Goal: Task Accomplishment & Management: Use online tool/utility

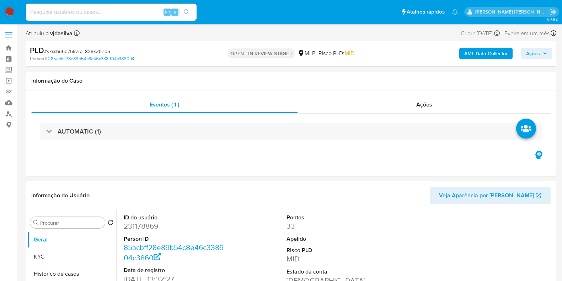
select select "10"
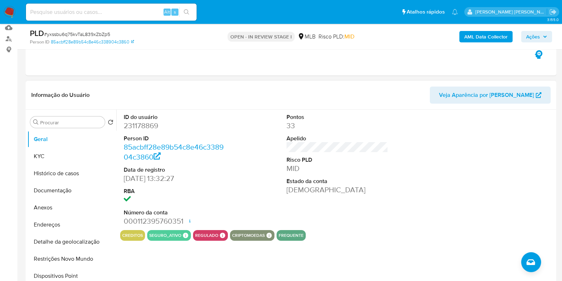
scroll to position [89, 0]
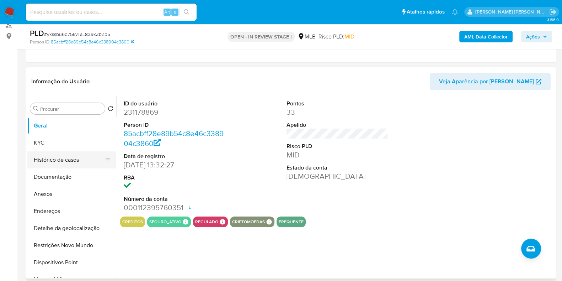
click at [53, 161] on button "Histórico de casos" at bounding box center [68, 159] width 83 height 17
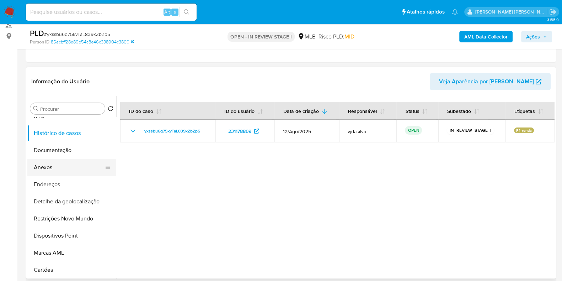
scroll to position [44, 0]
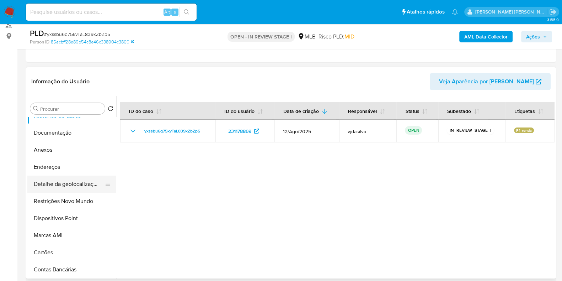
drag, startPoint x: 70, startPoint y: 184, endPoint x: 76, endPoint y: 185, distance: 5.8
click at [70, 184] on button "Detalhe da geolocalização" at bounding box center [68, 183] width 83 height 17
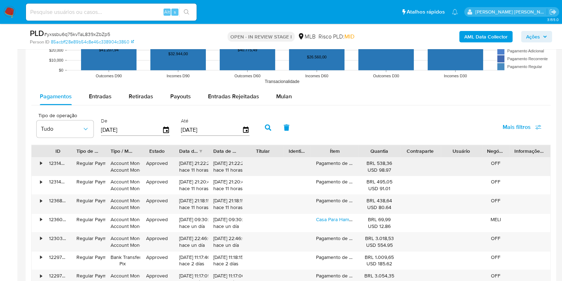
scroll to position [756, 0]
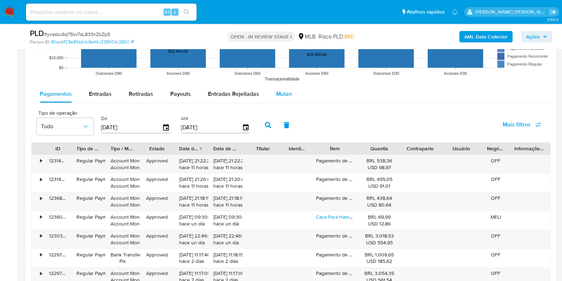
click at [281, 94] on span "Mulan" at bounding box center [284, 94] width 16 height 8
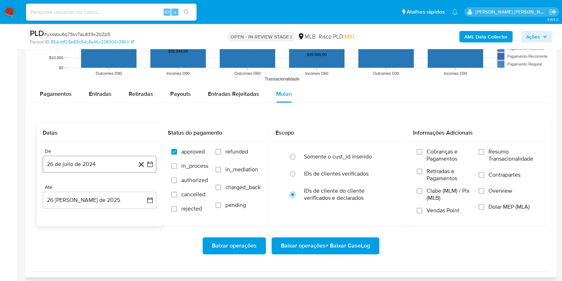
click at [100, 167] on button "26 de julio de 2024" at bounding box center [100, 163] width 114 height 17
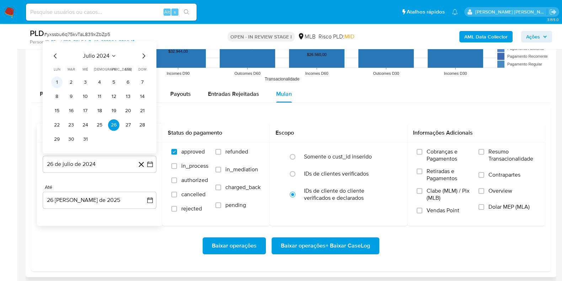
click at [54, 83] on button "1" at bounding box center [56, 81] width 11 height 11
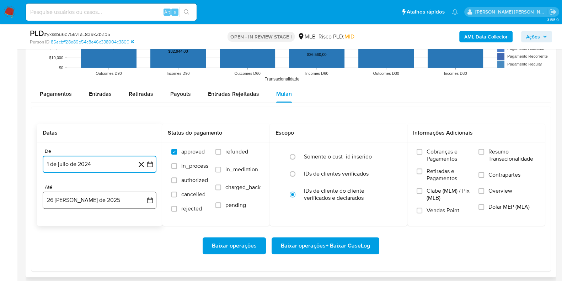
click at [107, 204] on button "26 [PERSON_NAME] de 2025" at bounding box center [100, 199] width 114 height 17
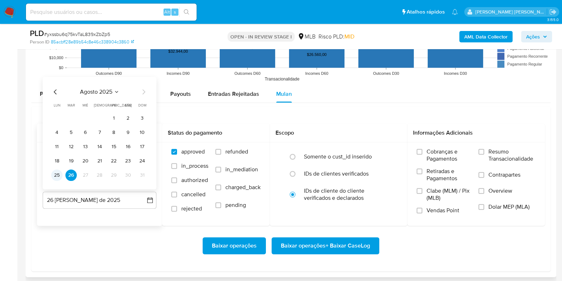
click at [60, 177] on button "25" at bounding box center [56, 174] width 11 height 11
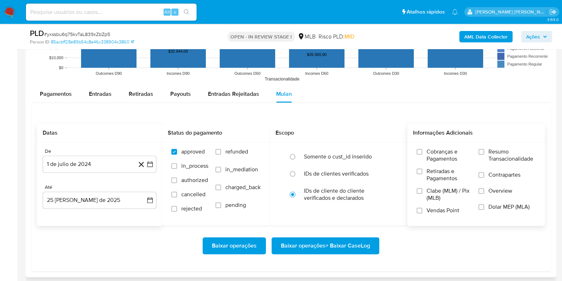
click at [483, 147] on div "Cobranças e Pagamentos Retiradas e Pagamentos Clabe (MLM) / Pix (MLB) Vendas Po…" at bounding box center [477, 183] width 138 height 83
click at [484, 156] on label "Resumo Transacionalidade" at bounding box center [507, 159] width 57 height 23
click at [484, 154] on input "Resumo Transacionalidade" at bounding box center [482, 152] width 6 height 6
click at [483, 172] on input "Contrapartes" at bounding box center [482, 175] width 6 height 6
click at [316, 244] on span "Baixar operações + Baixar CaseLog" at bounding box center [325, 246] width 89 height 16
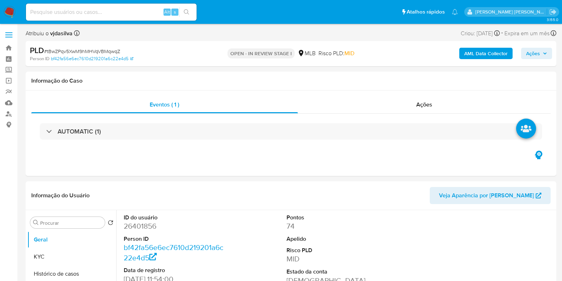
select select "10"
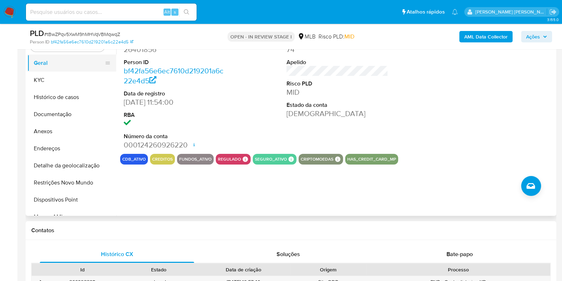
scroll to position [133, 0]
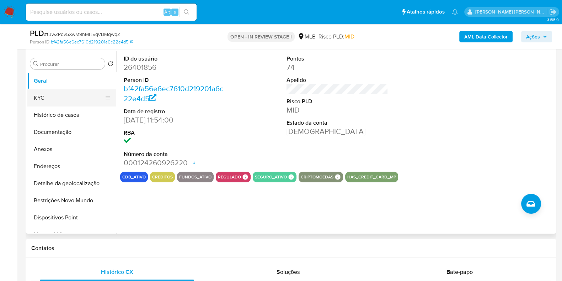
click at [58, 95] on button "KYC" at bounding box center [68, 97] width 83 height 17
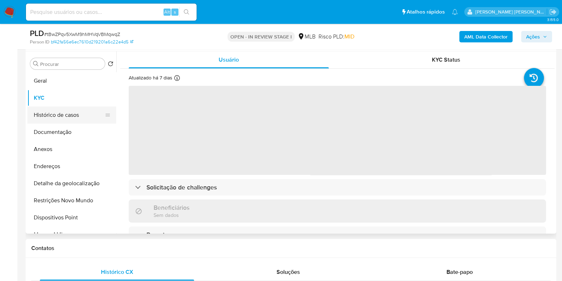
click at [59, 120] on button "Histórico de casos" at bounding box center [68, 114] width 83 height 17
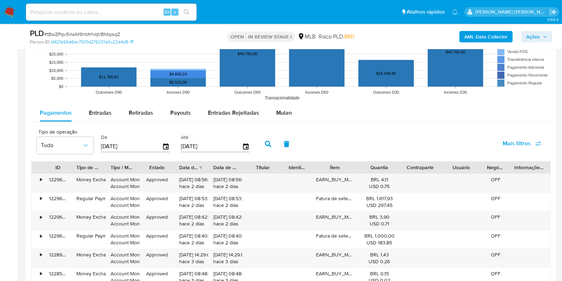
scroll to position [756, 0]
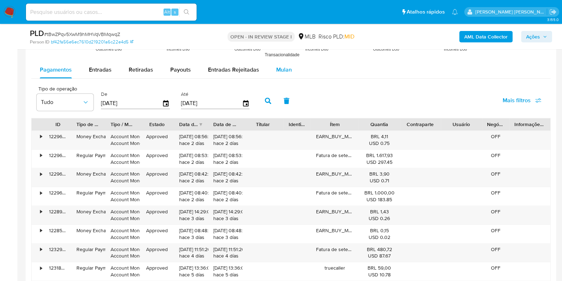
click at [285, 72] on span "Mulan" at bounding box center [284, 69] width 16 height 8
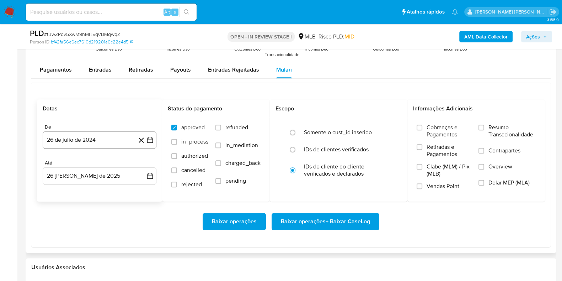
click at [63, 140] on button "26 de julio de 2024" at bounding box center [100, 139] width 114 height 17
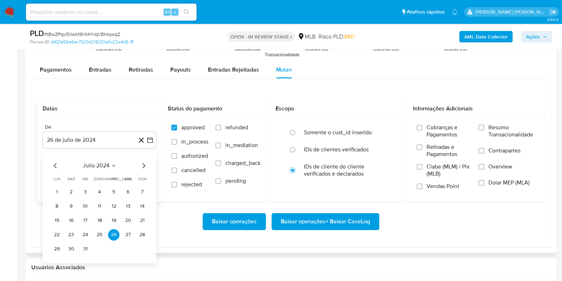
click at [111, 166] on icon "Seleccionar mes y año" at bounding box center [114, 166] width 6 height 6
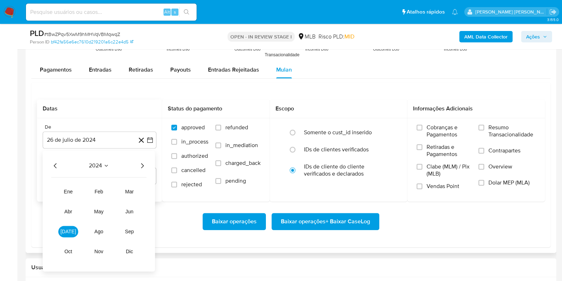
click at [143, 164] on icon "Año siguiente" at bounding box center [142, 165] width 3 height 5
click at [70, 233] on span "[DATE]" at bounding box center [68, 231] width 16 height 6
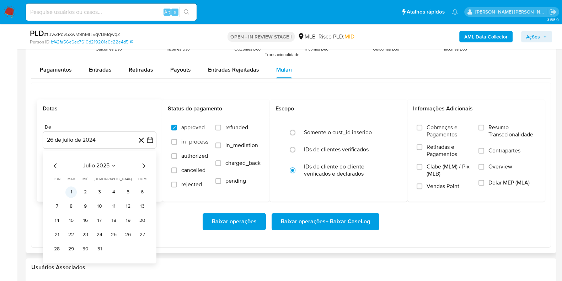
click at [69, 193] on button "1" at bounding box center [70, 191] width 11 height 11
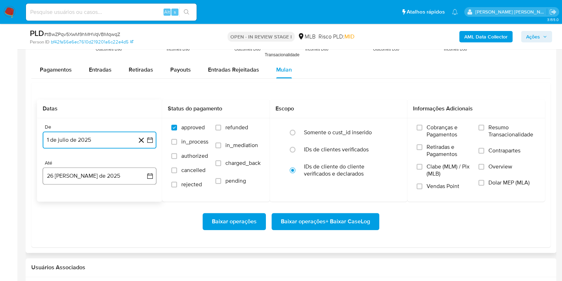
click at [89, 174] on button "26 [PERSON_NAME] de 2025" at bounding box center [100, 175] width 114 height 17
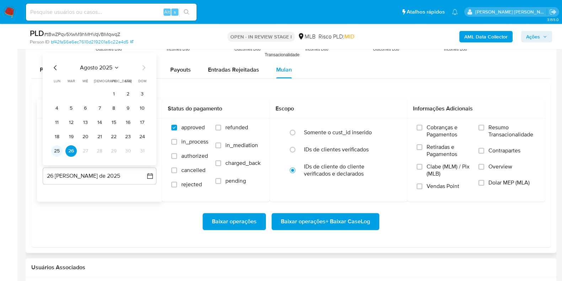
click at [56, 152] on button "25" at bounding box center [56, 150] width 11 height 11
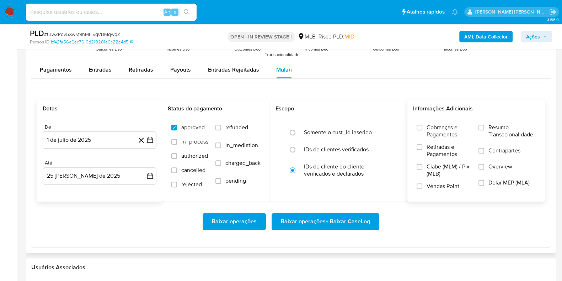
click at [499, 130] on span "Resumo Transacionalidade" at bounding box center [512, 131] width 47 height 14
click at [484, 130] on input "Resumo Transacionalidade" at bounding box center [482, 127] width 6 height 6
click at [489, 154] on label "Contrapartes" at bounding box center [507, 155] width 57 height 16
click at [484, 153] on input "Contrapartes" at bounding box center [482, 151] width 6 height 6
click at [324, 223] on span "Baixar operações + Baixar CaseLog" at bounding box center [325, 221] width 89 height 16
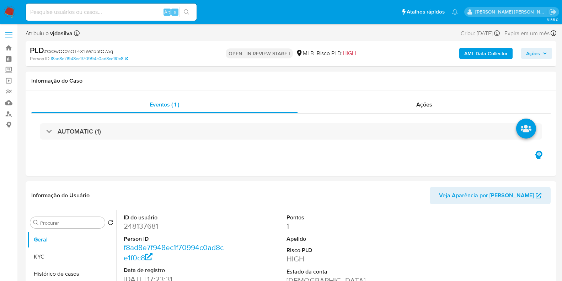
select select "10"
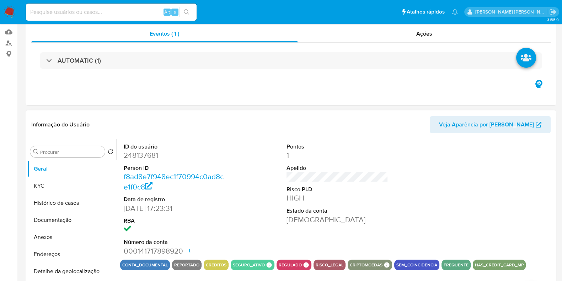
scroll to position [89, 0]
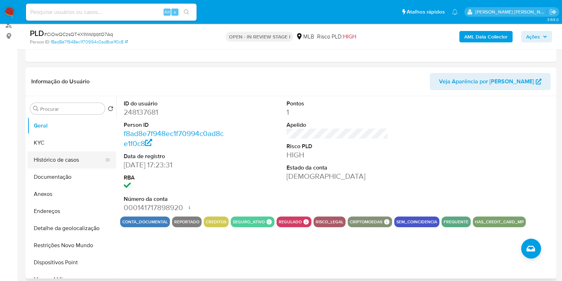
click at [62, 159] on button "Histórico de casos" at bounding box center [68, 159] width 83 height 17
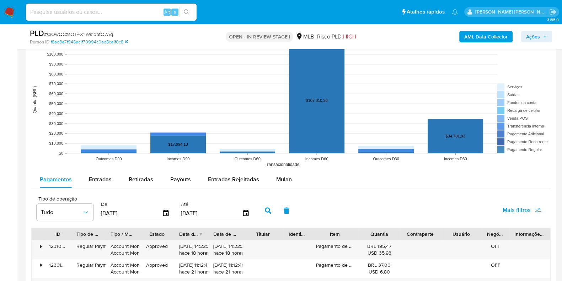
scroll to position [666, 0]
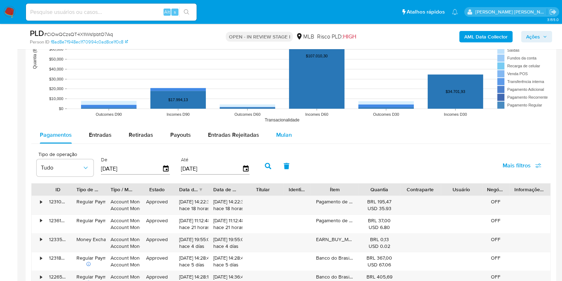
click at [286, 132] on span "Mulan" at bounding box center [284, 135] width 16 height 8
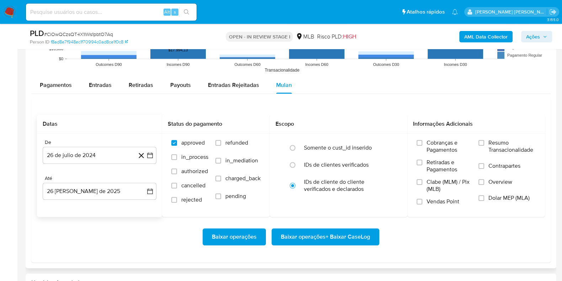
scroll to position [756, 0]
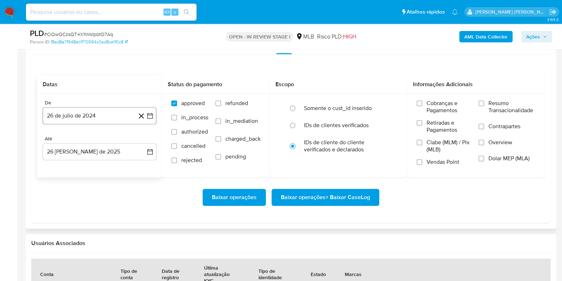
click at [105, 118] on button "26 de julio de 2024" at bounding box center [100, 115] width 114 height 17
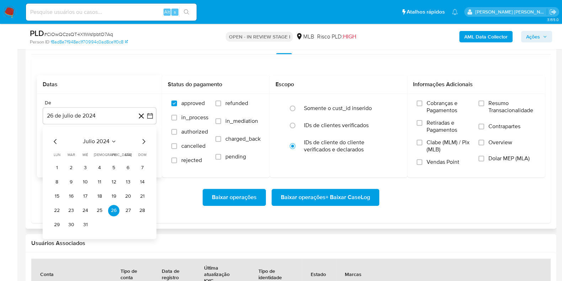
click at [91, 142] on span "julio 2024" at bounding box center [96, 141] width 27 height 7
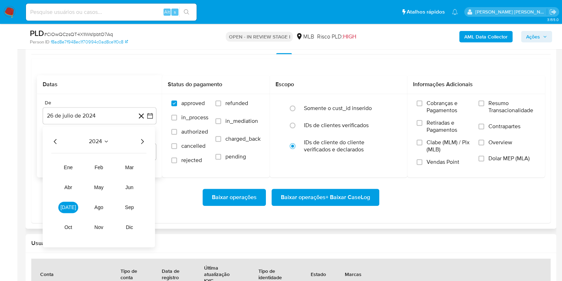
click at [145, 139] on icon "Año siguiente" at bounding box center [142, 141] width 9 height 9
click at [69, 209] on span "[DATE]" at bounding box center [68, 207] width 16 height 6
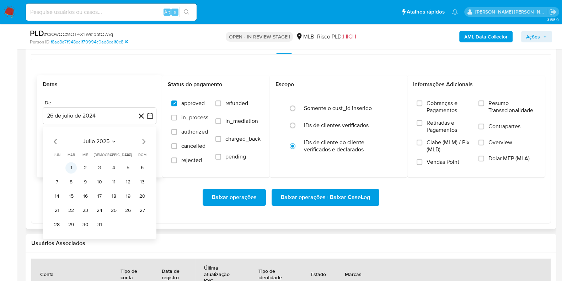
click at [73, 167] on button "1" at bounding box center [70, 167] width 11 height 11
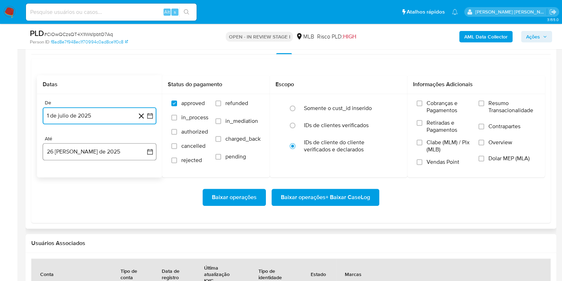
click at [82, 151] on button "26 [PERSON_NAME] de 2025" at bounding box center [100, 151] width 114 height 17
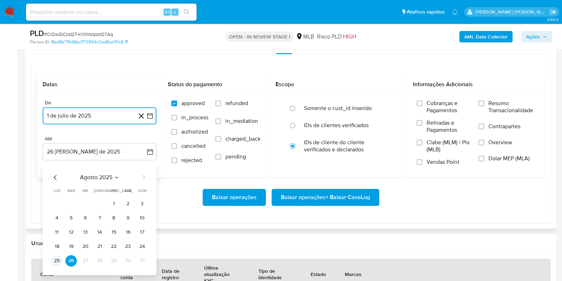
click at [55, 260] on button "25" at bounding box center [56, 260] width 11 height 11
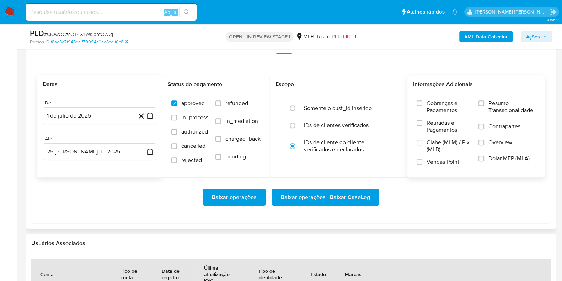
click at [487, 105] on label "Resumo Transacionalidade" at bounding box center [507, 111] width 57 height 23
click at [484, 105] on input "Resumo Transacionalidade" at bounding box center [482, 103] width 6 height 6
click at [488, 127] on label "Contrapartes" at bounding box center [507, 131] width 57 height 16
click at [484, 127] on input "Contrapartes" at bounding box center [482, 126] width 6 height 6
click at [339, 193] on span "Baixar operações + Baixar CaseLog" at bounding box center [325, 197] width 89 height 16
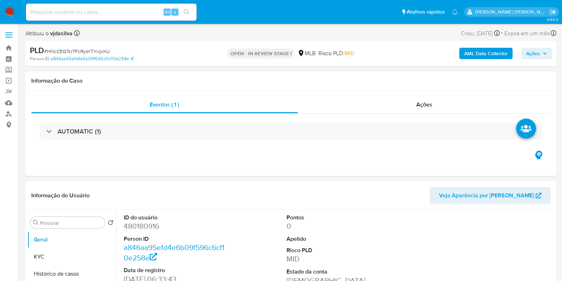
select select "10"
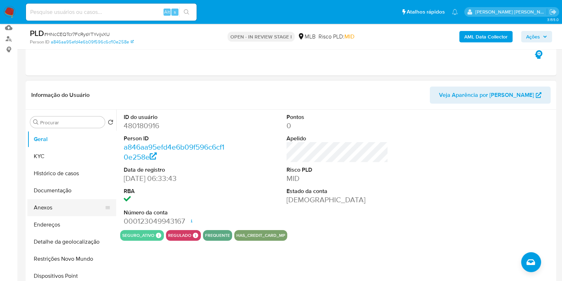
scroll to position [89, 0]
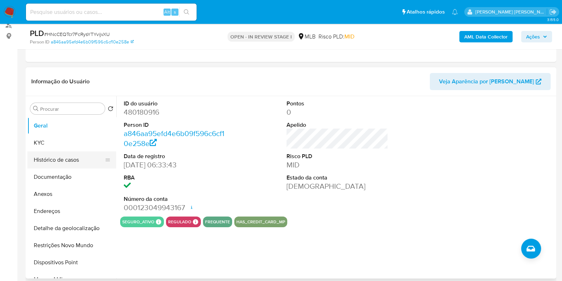
click at [59, 159] on button "Histórico de casos" at bounding box center [68, 159] width 83 height 17
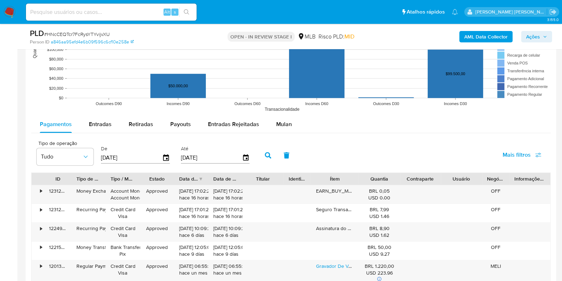
scroll to position [756, 0]
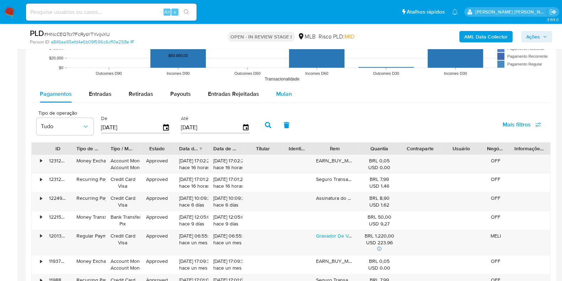
click at [277, 91] on span "Mulan" at bounding box center [284, 94] width 16 height 8
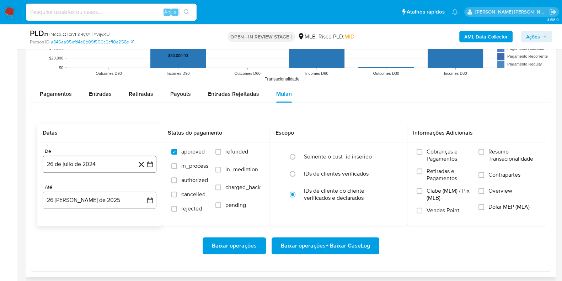
click at [72, 159] on button "26 de julio de 2024" at bounding box center [100, 163] width 114 height 17
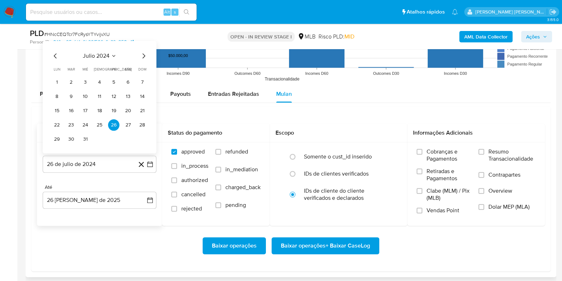
click at [103, 55] on span "julio 2024" at bounding box center [96, 55] width 27 height 7
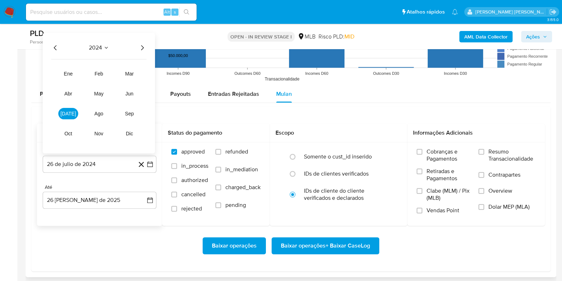
click at [142, 51] on icon "Año siguiente" at bounding box center [142, 47] width 9 height 9
click at [72, 113] on button "jul" at bounding box center [68, 112] width 20 height 11
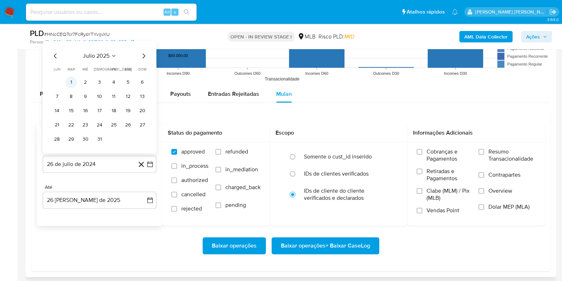
click at [69, 78] on button "1" at bounding box center [70, 81] width 11 height 11
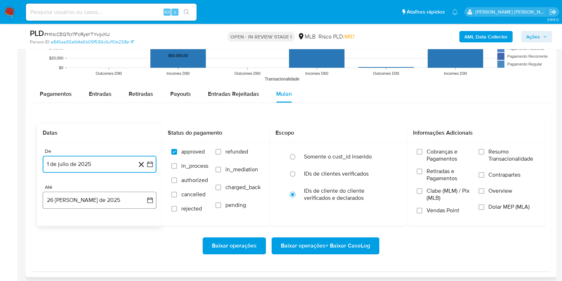
click at [77, 198] on button "26 [PERSON_NAME] de 2025" at bounding box center [100, 199] width 114 height 17
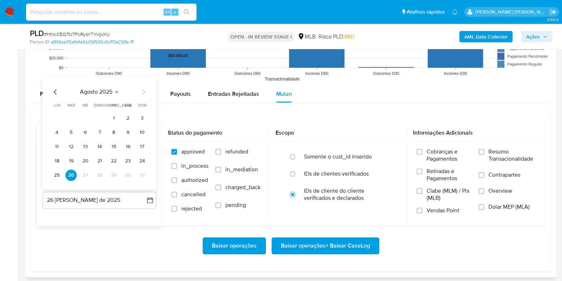
click at [78, 223] on div "De 1 de julio de 2025 1-07-2025 Até 26 de agosto de 2025 agosto 2025 agosto 202…" at bounding box center [99, 183] width 125 height 83
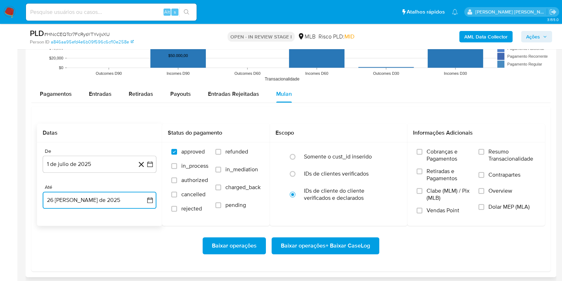
click at [82, 202] on button "26 de agosto de 2025" at bounding box center [100, 199] width 114 height 17
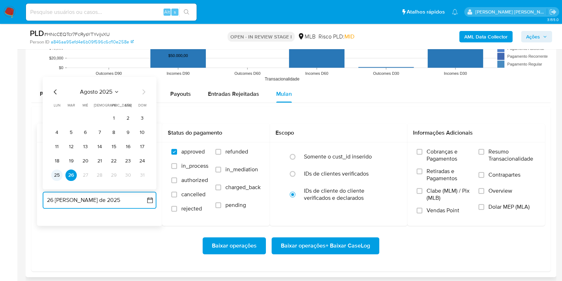
click at [57, 177] on button "25" at bounding box center [56, 174] width 11 height 11
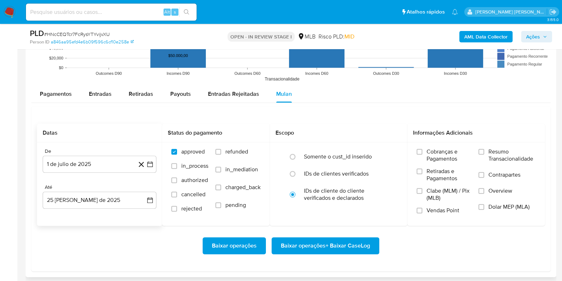
click at [95, 228] on div "Baixar operações Baixar operações + Baixar CaseLog" at bounding box center [291, 245] width 508 height 40
drag, startPoint x: 490, startPoint y: 153, endPoint x: 484, endPoint y: 159, distance: 8.8
click at [488, 153] on label "Resumo Transacionalidade" at bounding box center [507, 159] width 57 height 23
click at [482, 149] on input "Resumo Transacionalidade" at bounding box center [482, 152] width 6 height 6
click at [485, 175] on label "Contrapartes" at bounding box center [507, 179] width 57 height 16
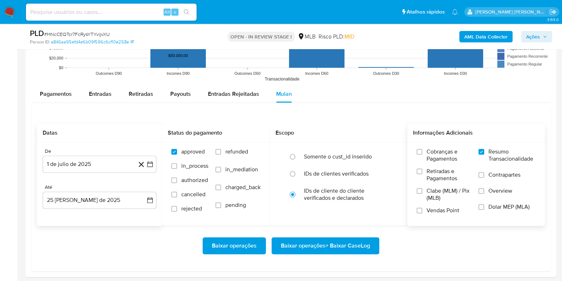
click at [484, 175] on input "Contrapartes" at bounding box center [482, 175] width 6 height 6
click at [336, 242] on span "Baixar operações + Baixar CaseLog" at bounding box center [325, 246] width 89 height 16
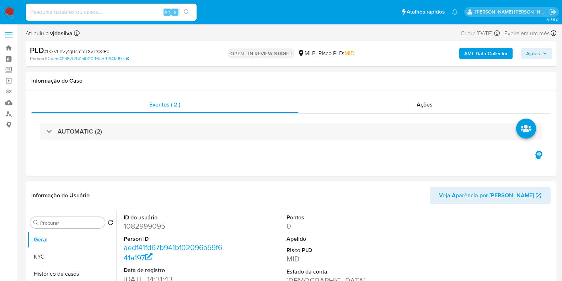
select select "10"
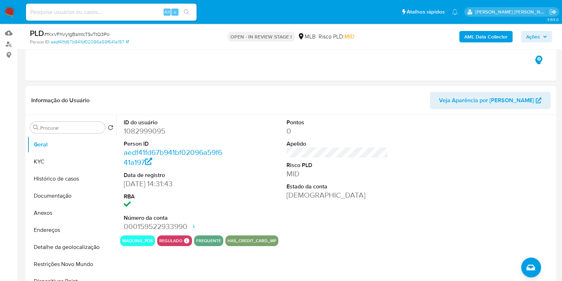
scroll to position [89, 0]
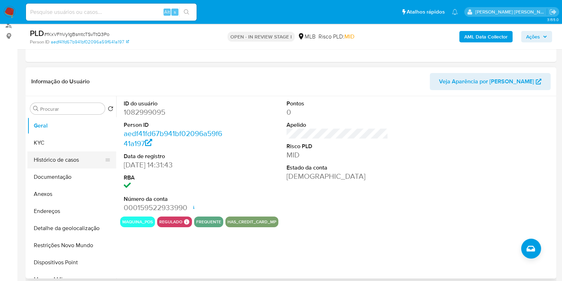
click at [46, 161] on button "Histórico de casos" at bounding box center [68, 159] width 83 height 17
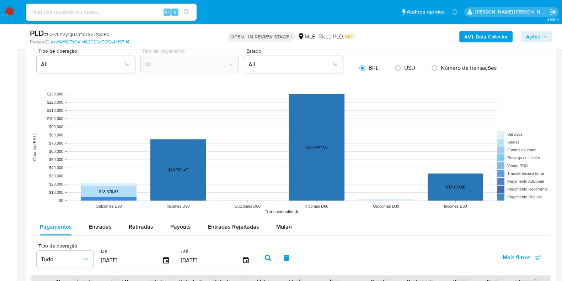
scroll to position [666, 0]
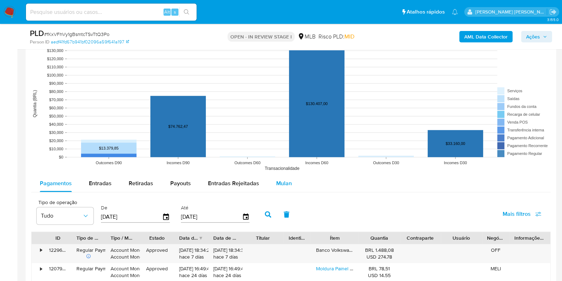
click at [283, 180] on span "Mulan" at bounding box center [284, 183] width 16 height 8
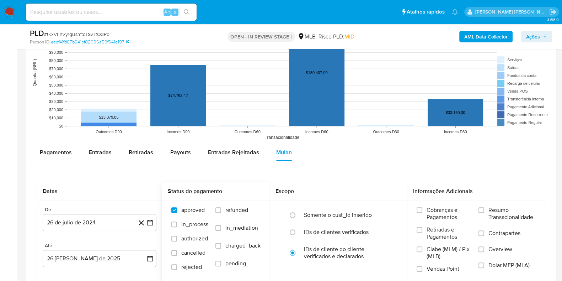
scroll to position [711, 0]
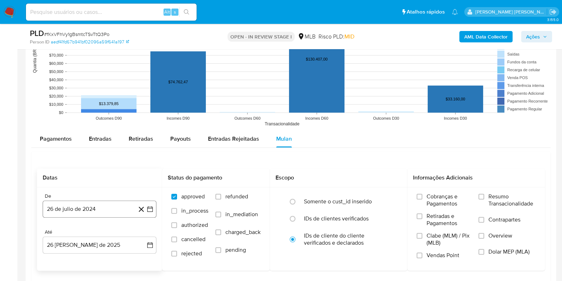
click at [62, 211] on button "26 de julio de 2024" at bounding box center [100, 208] width 114 height 17
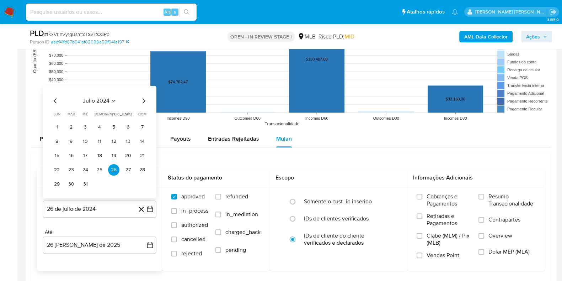
click at [94, 100] on span "julio 2024" at bounding box center [96, 100] width 27 height 7
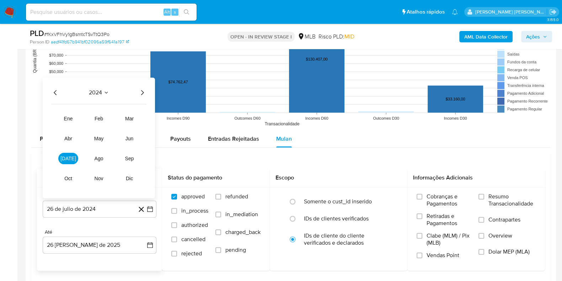
click at [137, 95] on div "2024" at bounding box center [98, 92] width 95 height 9
click at [142, 92] on icon "Año siguiente" at bounding box center [142, 92] width 9 height 9
click at [69, 161] on button "jul" at bounding box center [68, 157] width 20 height 11
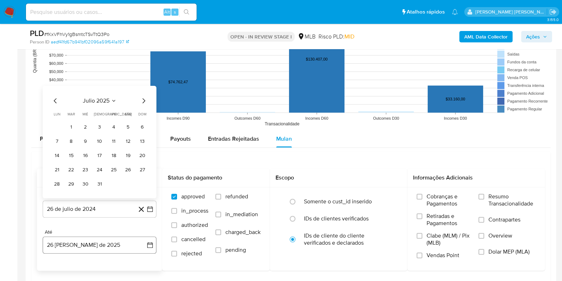
click at [95, 240] on button "26 de agosto de 2025" at bounding box center [100, 244] width 114 height 17
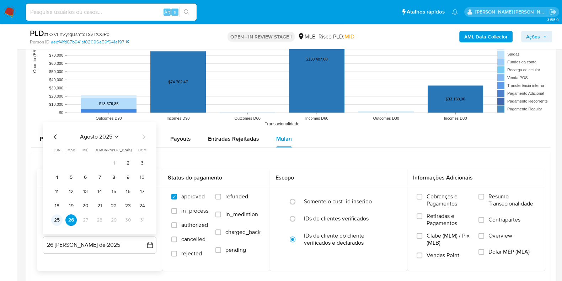
click at [52, 221] on button "25" at bounding box center [56, 219] width 11 height 11
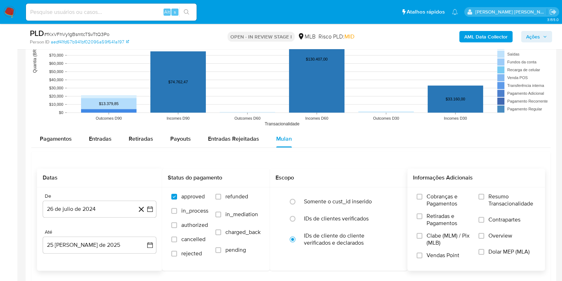
click at [496, 199] on span "Resumo Transacionalidade" at bounding box center [512, 200] width 47 height 14
click at [484, 199] on input "Resumo Transacionalidade" at bounding box center [482, 196] width 6 height 6
click at [493, 220] on span "Contrapartes" at bounding box center [505, 219] width 32 height 7
click at [484, 220] on input "Contrapartes" at bounding box center [482, 220] width 6 height 6
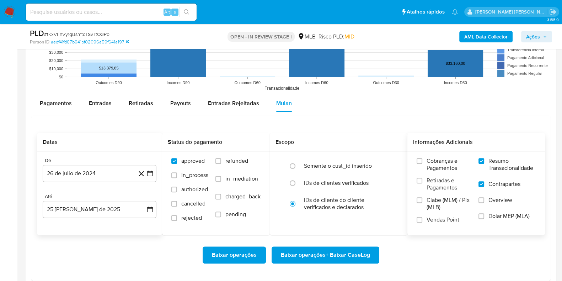
scroll to position [800, 0]
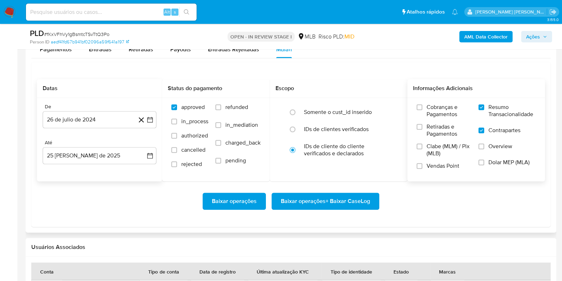
click at [325, 207] on span "Baixar operações + Baixar CaseLog" at bounding box center [325, 201] width 89 height 16
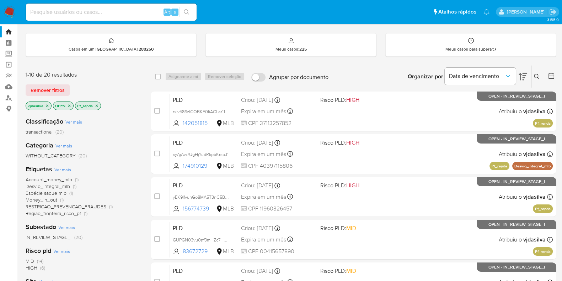
scroll to position [14, 0]
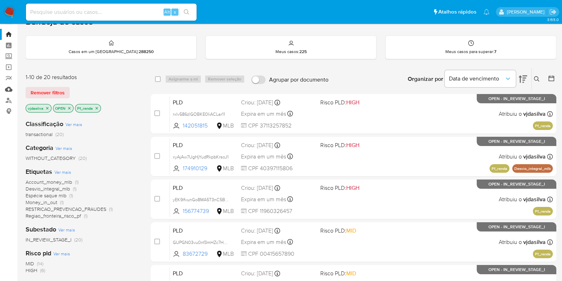
click at [8, 90] on link "Mulan" at bounding box center [42, 89] width 85 height 11
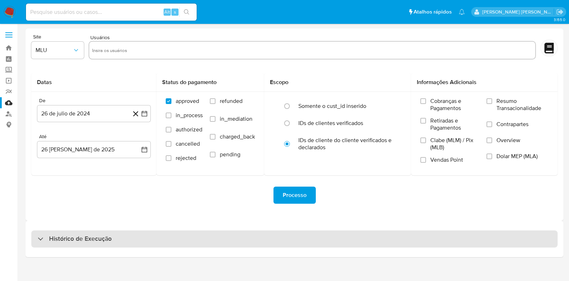
click at [99, 233] on div "Histórico de Execução" at bounding box center [294, 238] width 526 height 17
select select "10"
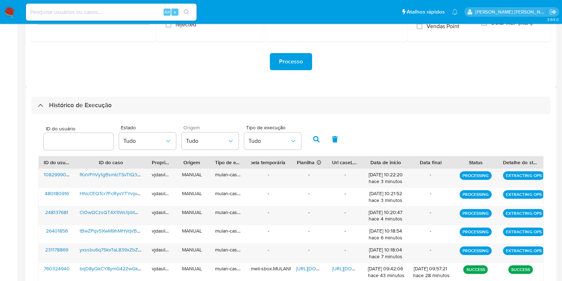
scroll to position [248, 0]
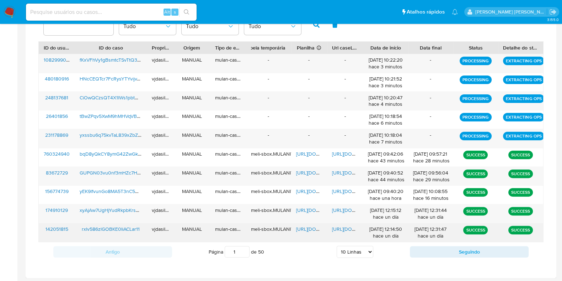
click at [341, 227] on span "[URL][DOMAIN_NAME]" at bounding box center [356, 228] width 49 height 7
click at [304, 228] on span "[URL][DOMAIN_NAME]" at bounding box center [320, 228] width 49 height 7
click at [112, 227] on span "rxlv586zlGOBKE0IiACLar11" at bounding box center [111, 228] width 58 height 7
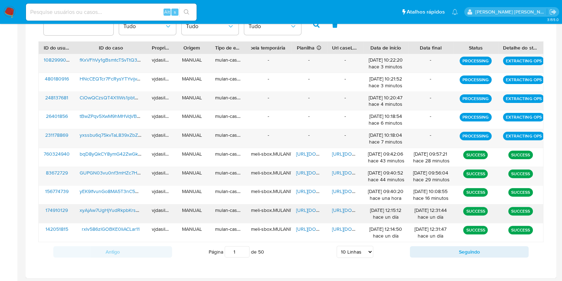
click at [334, 207] on span "[URL][DOMAIN_NAME]" at bounding box center [356, 209] width 49 height 7
click at [304, 209] on span "[URL][DOMAIN_NAME]" at bounding box center [320, 209] width 49 height 7
click at [117, 210] on span "xyAjAw7UgHjYudRkpbKrsoJ1" at bounding box center [111, 209] width 63 height 7
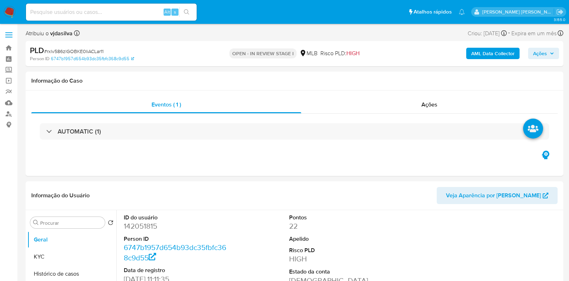
select select "10"
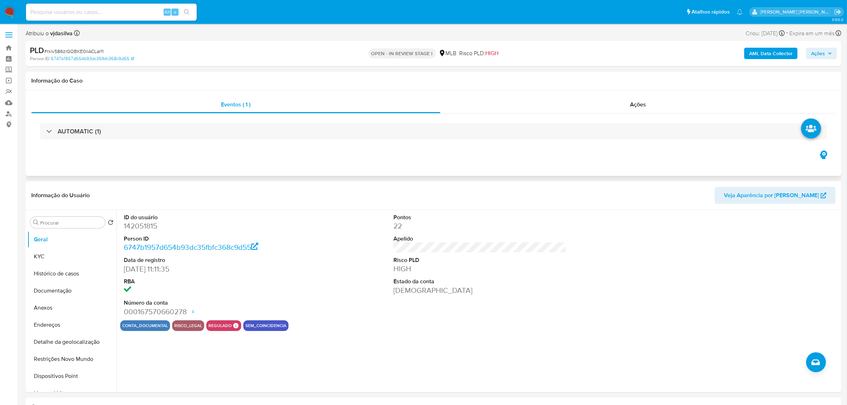
click at [102, 117] on div "AUTOMATIC (1)" at bounding box center [433, 131] width 804 height 36
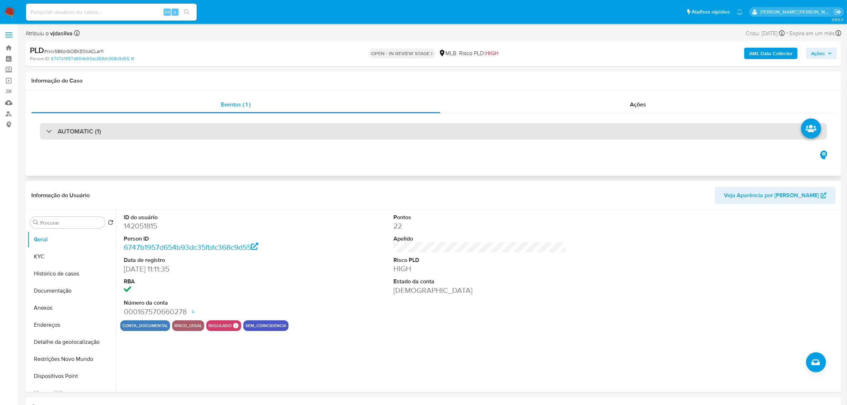
click at [80, 129] on h3 "AUTOMATIC (1)" at bounding box center [79, 131] width 43 height 8
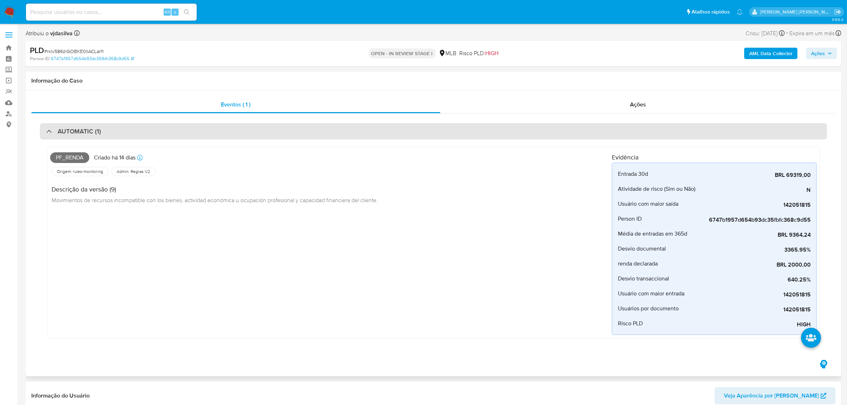
click at [168, 125] on div "AUTOMATIC (1)" at bounding box center [433, 131] width 787 height 16
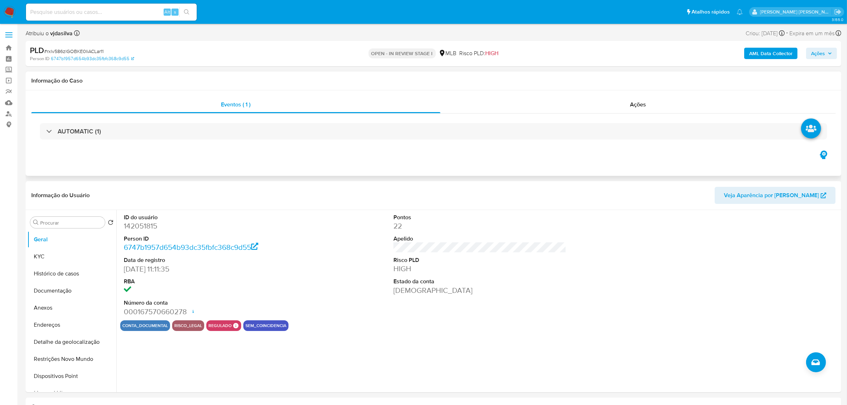
drag, startPoint x: 679, startPoint y: 216, endPoint x: 481, endPoint y: 150, distance: 209.0
click at [569, 216] on div at bounding box center [750, 265] width 180 height 110
click at [73, 259] on button "KYC" at bounding box center [68, 256] width 83 height 17
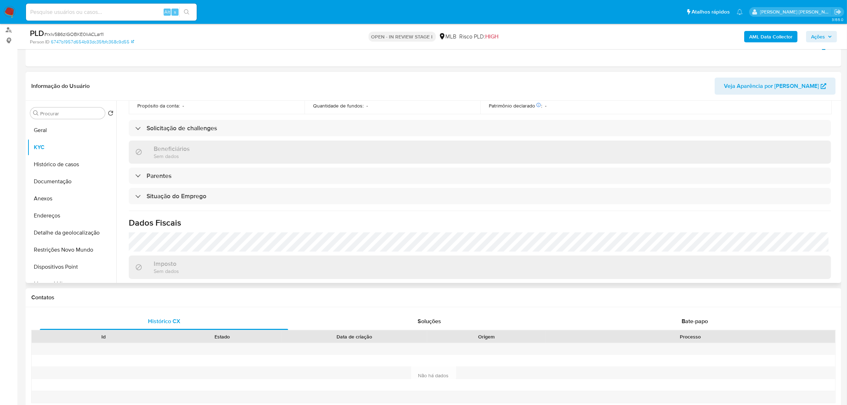
scroll to position [296, 0]
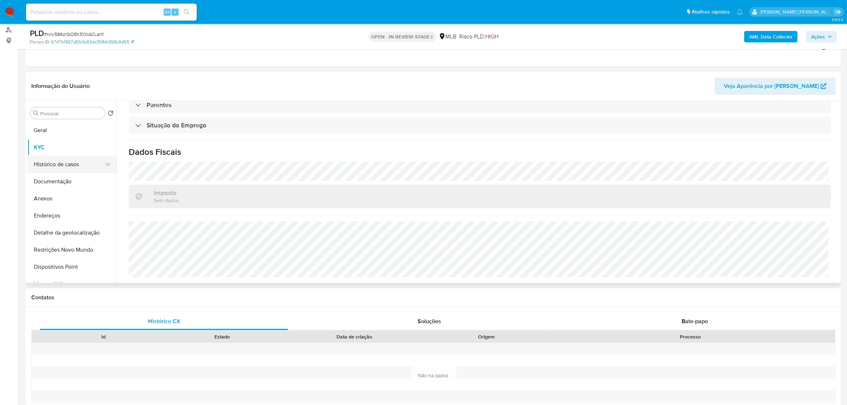
click at [70, 161] on button "Histórico de casos" at bounding box center [68, 164] width 83 height 17
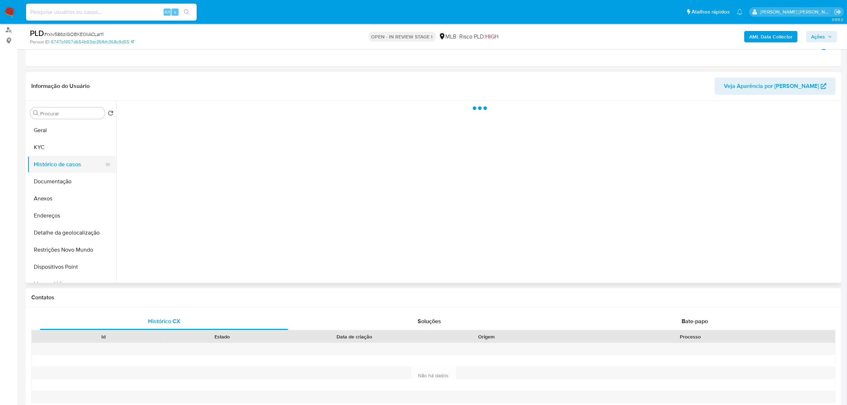
scroll to position [0, 0]
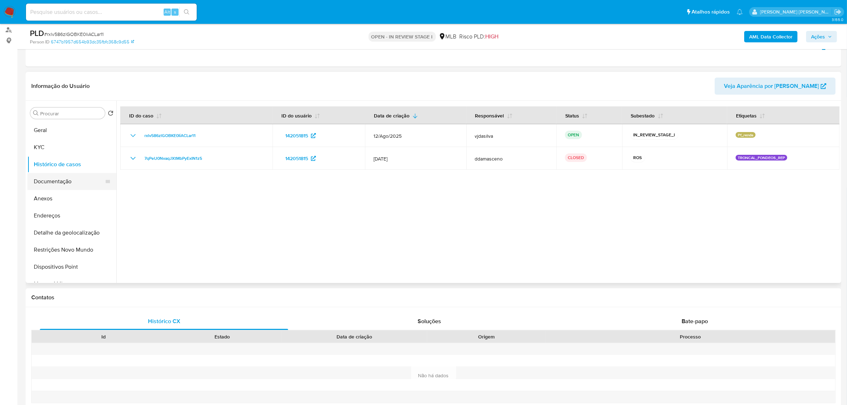
click at [69, 179] on button "Documentação" at bounding box center [68, 181] width 83 height 17
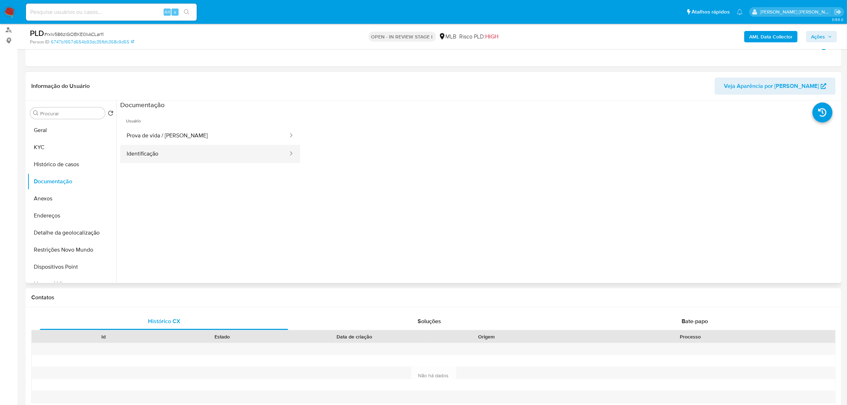
click at [188, 153] on button "Identificação" at bounding box center [204, 154] width 169 height 18
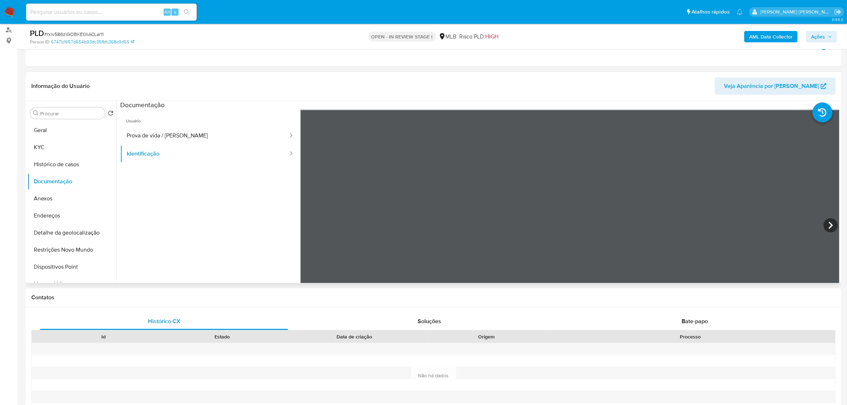
click at [232, 123] on span "Usuário" at bounding box center [210, 118] width 180 height 17
click at [225, 130] on button "Prova de vida / [PERSON_NAME]" at bounding box center [204, 136] width 169 height 18
click at [62, 220] on button "Endereços" at bounding box center [68, 215] width 83 height 17
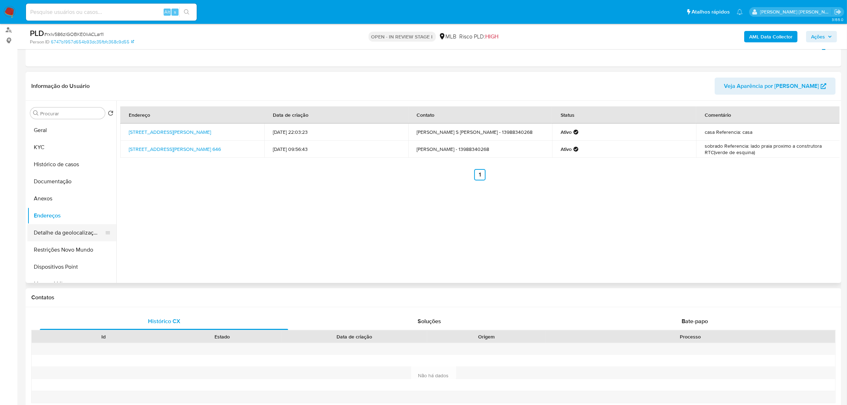
click at [80, 230] on button "Detalhe da geolocalização" at bounding box center [68, 232] width 83 height 17
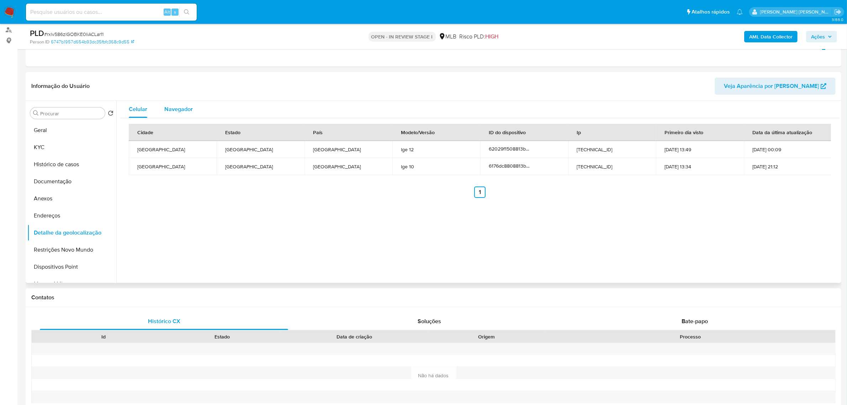
click at [185, 105] on span "Navegador" at bounding box center [178, 109] width 28 height 8
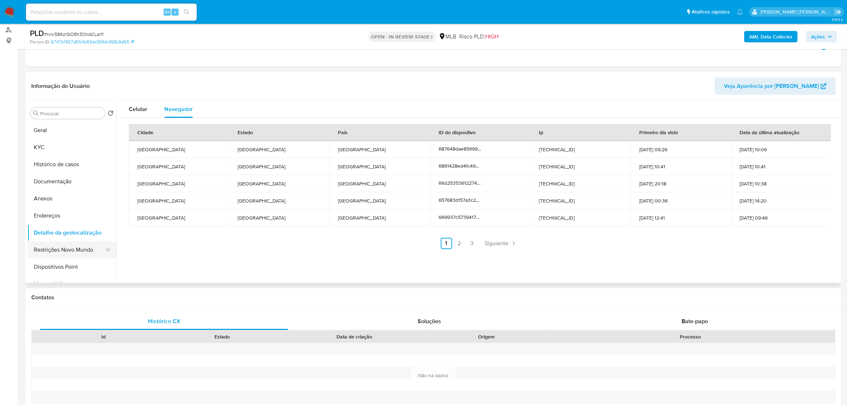
click at [51, 246] on button "Restrições Novo Mundo" at bounding box center [68, 249] width 83 height 17
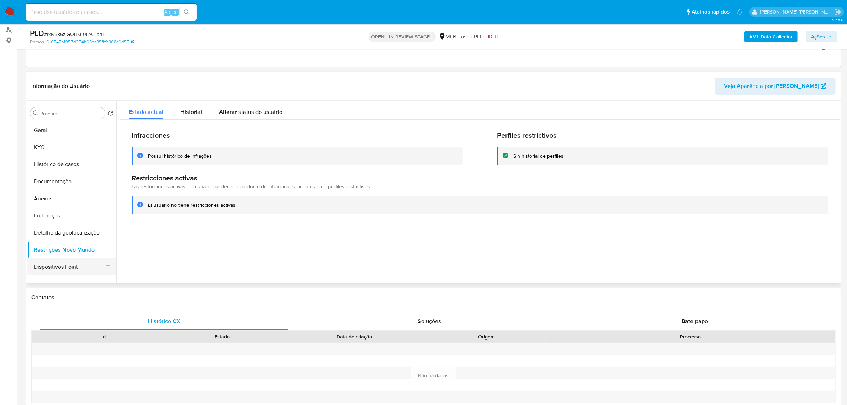
click at [73, 258] on button "Dispositivos Point" at bounding box center [68, 266] width 83 height 17
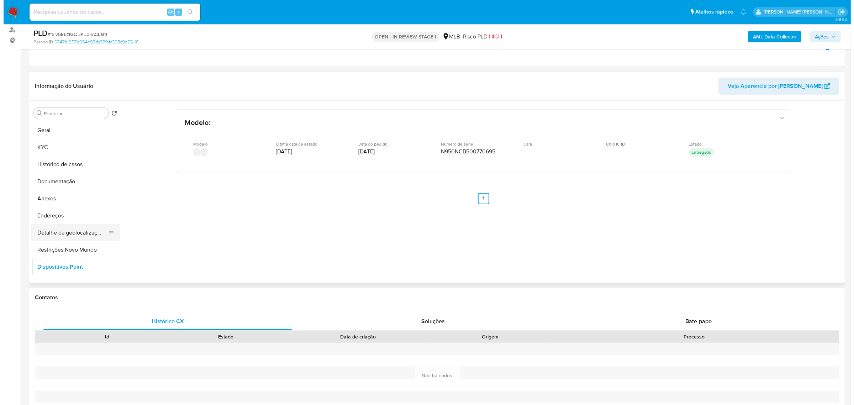
scroll to position [44, 0]
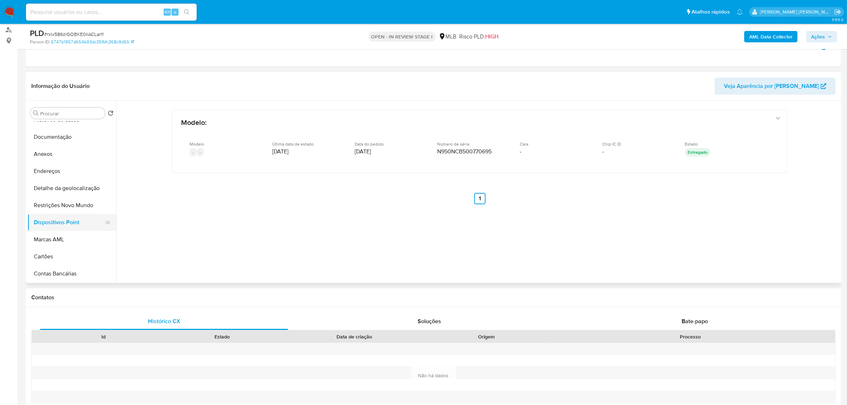
click at [75, 222] on button "Dispositivos Point" at bounding box center [68, 222] width 83 height 17
click at [569, 35] on button "AML Data Collector" at bounding box center [770, 36] width 53 height 11
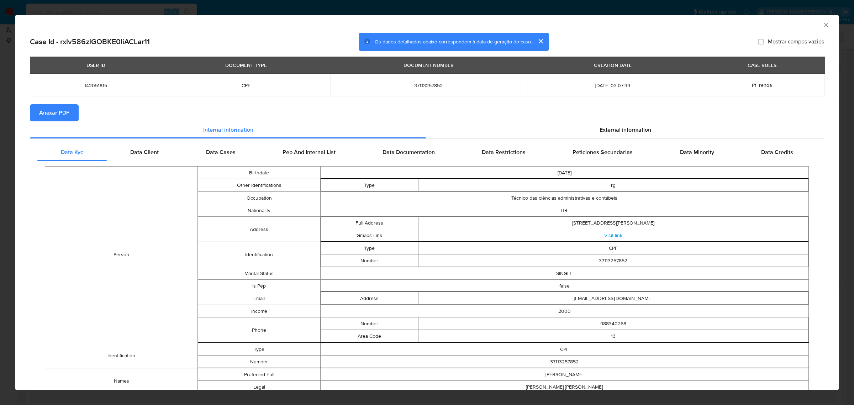
click at [51, 116] on span "Anexar PDF" at bounding box center [54, 113] width 30 height 16
click at [569, 133] on span "External information" at bounding box center [625, 131] width 52 height 8
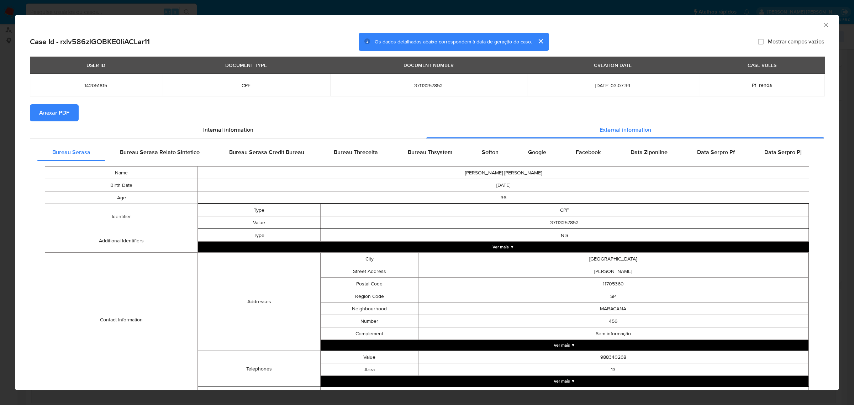
drag, startPoint x: 502, startPoint y: 241, endPoint x: 503, endPoint y: 246, distance: 5.0
click at [502, 241] on td "NIS" at bounding box center [564, 235] width 488 height 12
drag, startPoint x: 504, startPoint y: 248, endPoint x: 568, endPoint y: 261, distance: 65.7
click at [504, 248] on button "Ver mais ▼" at bounding box center [503, 246] width 611 height 11
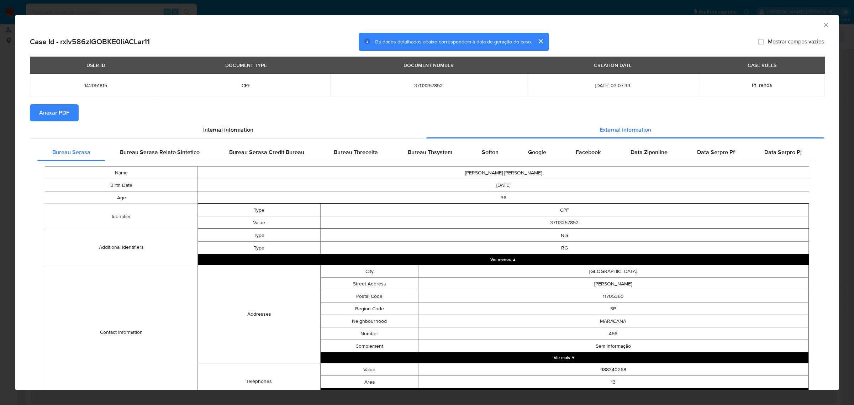
click at [569, 280] on button "Ver mais ▼" at bounding box center [564, 357] width 488 height 11
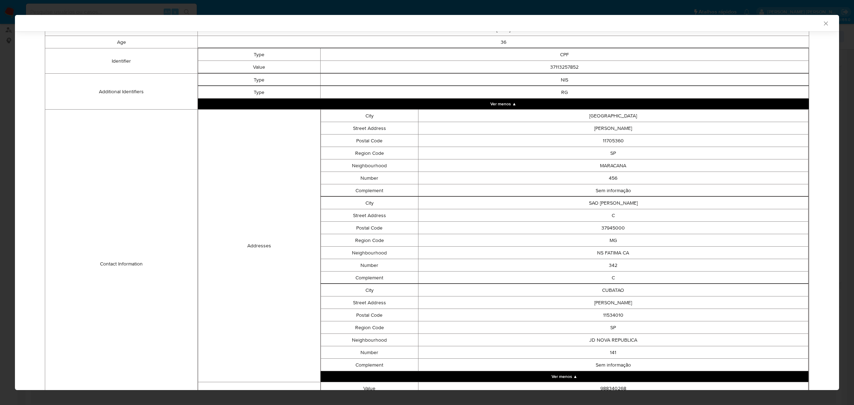
scroll to position [248, 0]
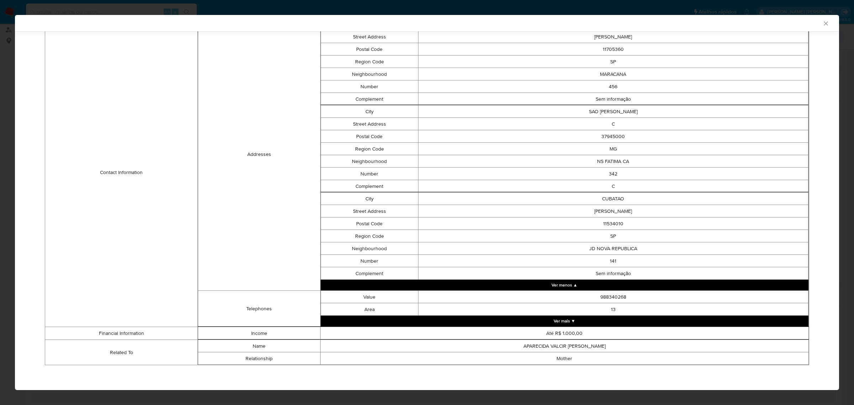
click at [560, 280] on button "Ver mais ▼" at bounding box center [564, 320] width 488 height 11
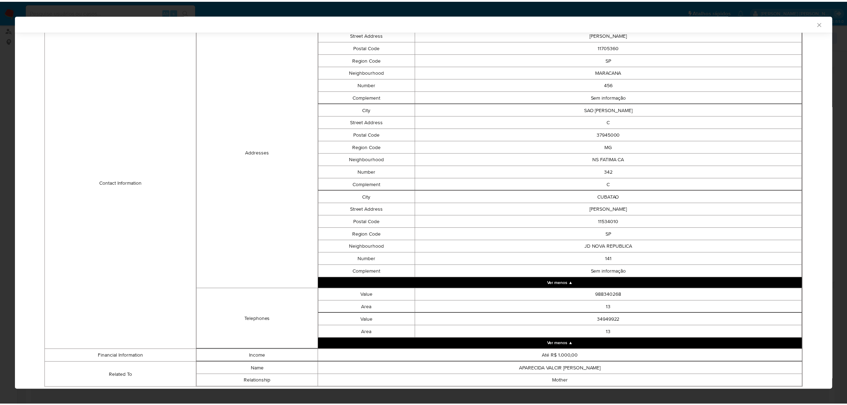
scroll to position [272, 0]
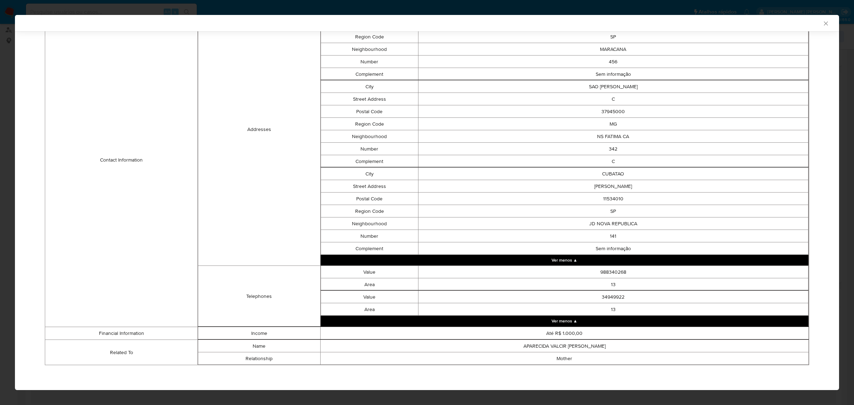
click at [569, 23] on icon "Fechar a janela" at bounding box center [825, 23] width 7 height 7
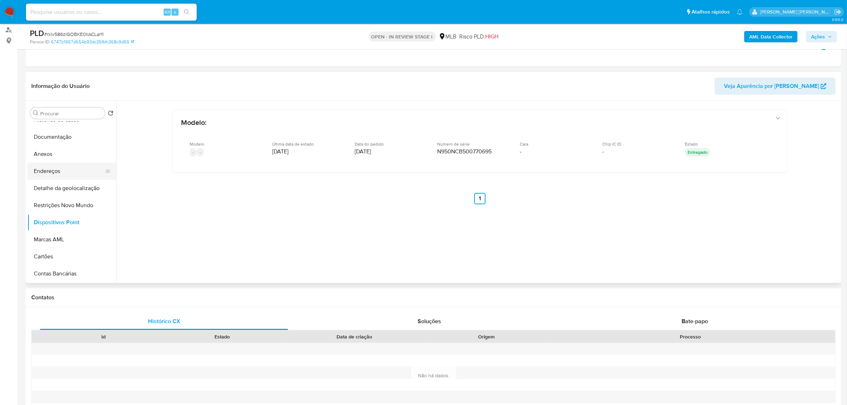
click at [65, 171] on button "Endereços" at bounding box center [68, 171] width 83 height 17
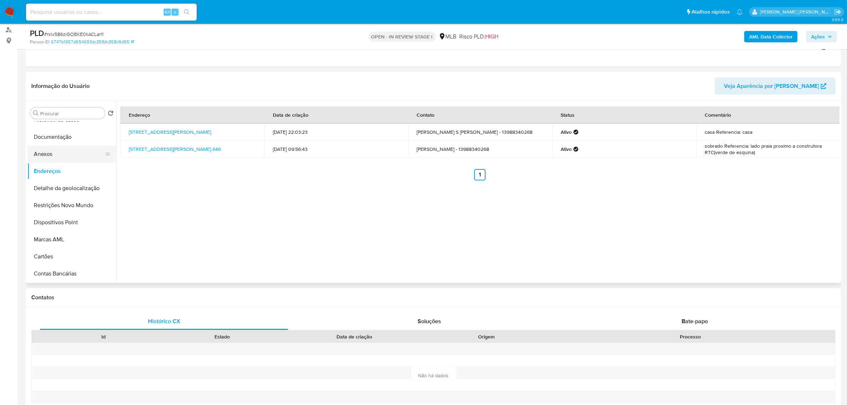
click at [53, 151] on button "Anexos" at bounding box center [68, 153] width 83 height 17
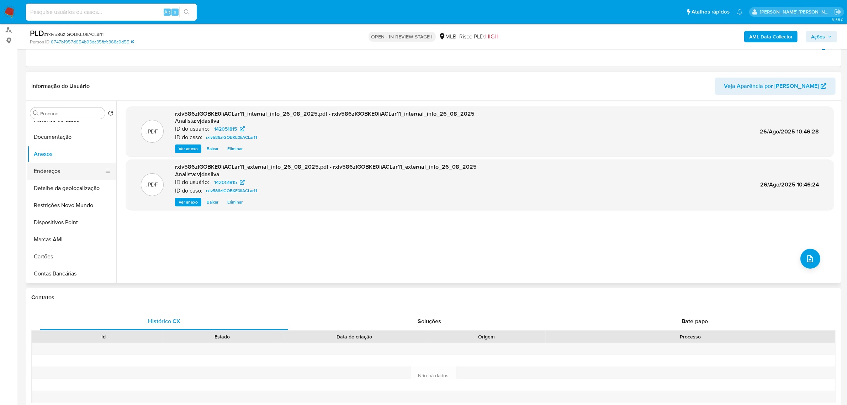
scroll to position [0, 0]
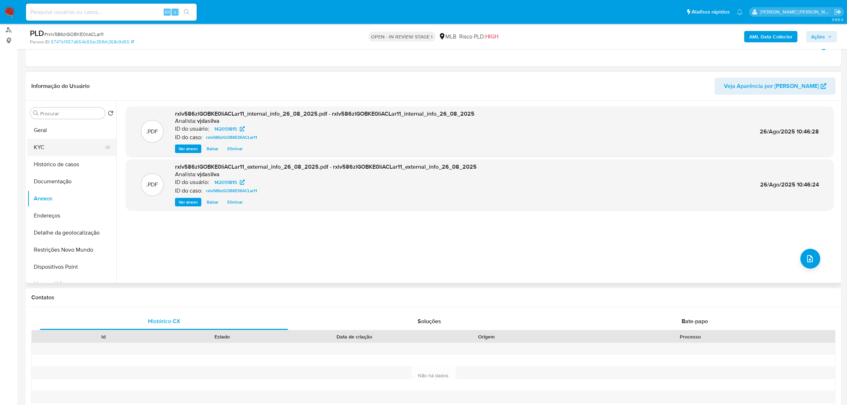
click at [59, 148] on button "KYC" at bounding box center [68, 147] width 83 height 17
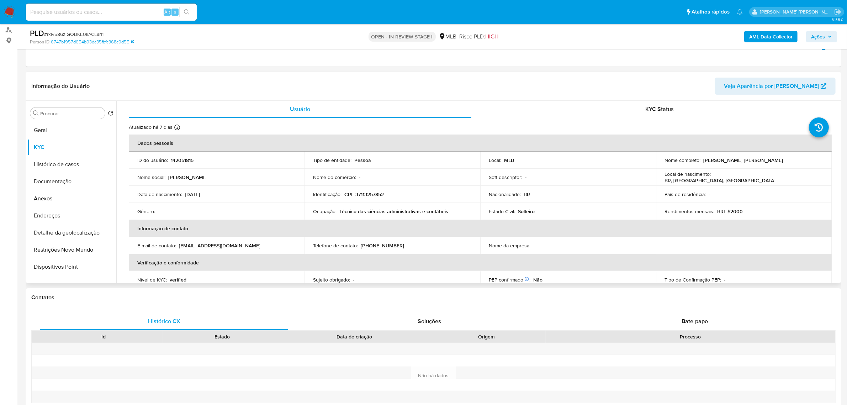
click at [347, 209] on p "Técnico das ciências administrativas e contábeis" at bounding box center [393, 211] width 109 height 6
copy div "Ocupação : Técnico das ciências administrativas e contábeis"
click at [75, 196] on button "Anexos" at bounding box center [68, 198] width 83 height 17
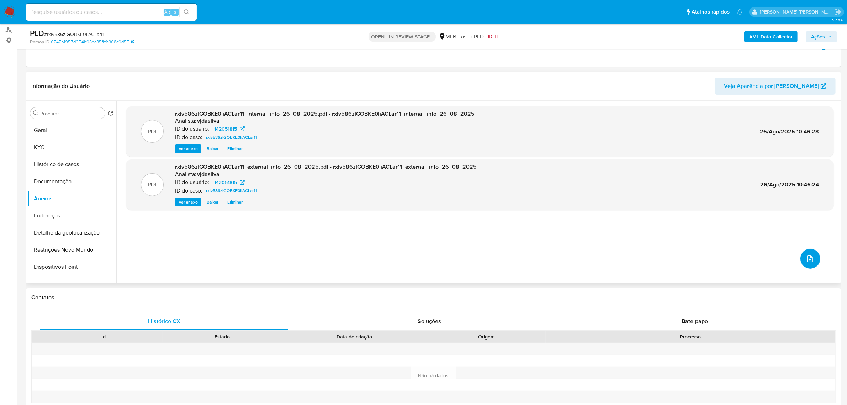
click at [569, 262] on span "upload-file" at bounding box center [810, 258] width 9 height 9
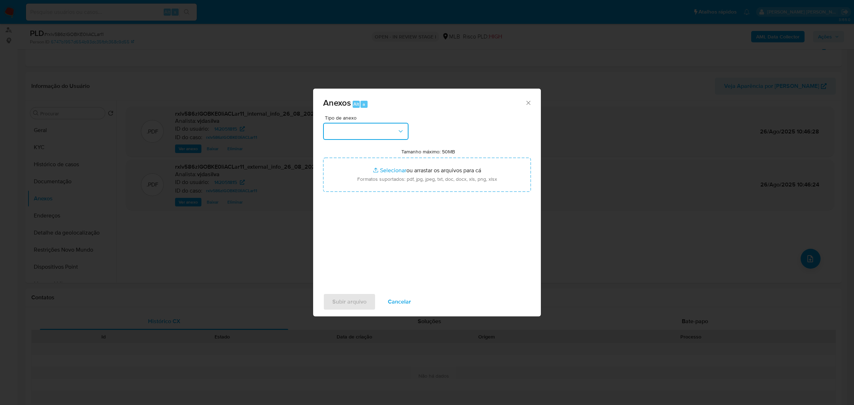
click at [399, 131] on icon "button" at bounding box center [400, 131] width 4 height 2
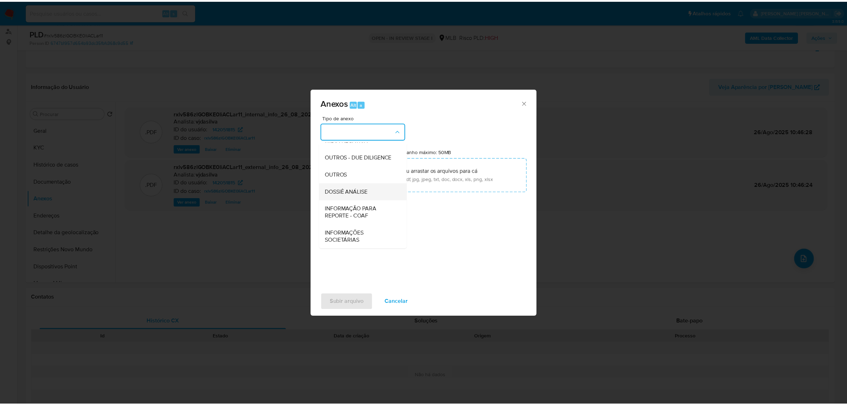
scroll to position [109, 0]
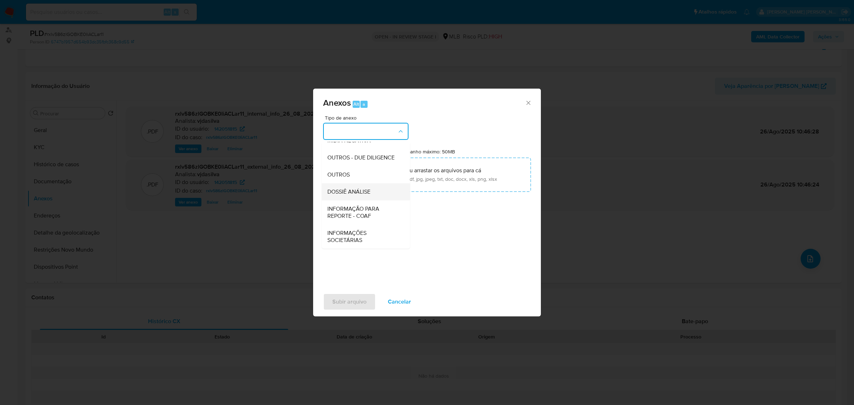
click at [358, 194] on span "DOSSIÊ ANÁLISE" at bounding box center [348, 191] width 43 height 7
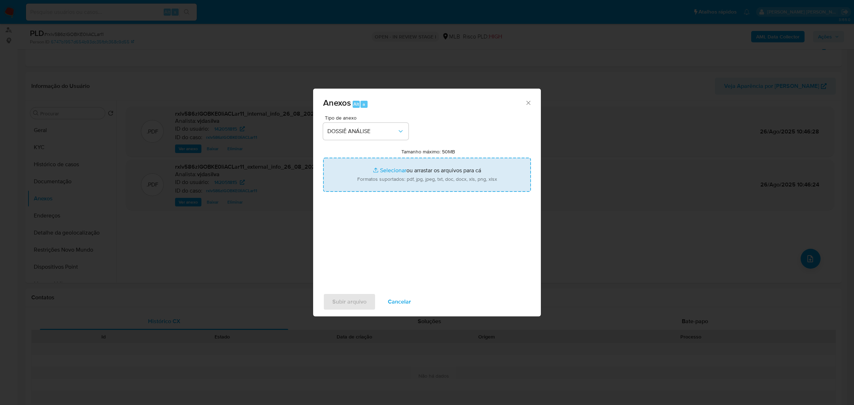
type input "C:\fakepath\SAR - XXXX - CPF 37113257852 - BARBARA RESENDE SILVA DE OLIVEIRA.pdf"
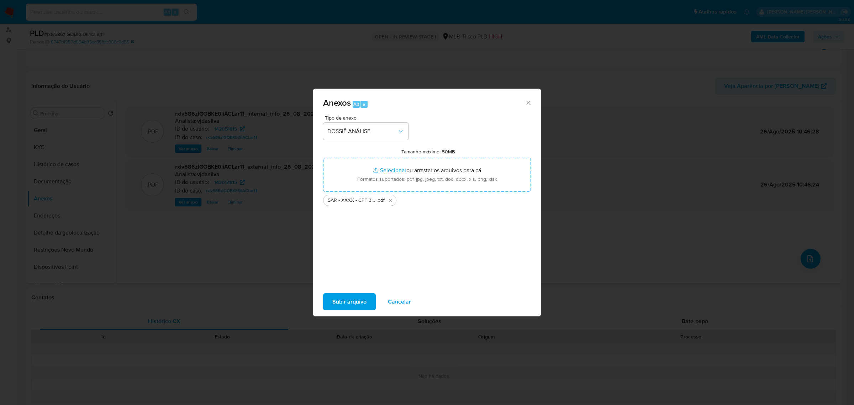
click at [341, 280] on span "Subir arquivo" at bounding box center [349, 302] width 34 height 16
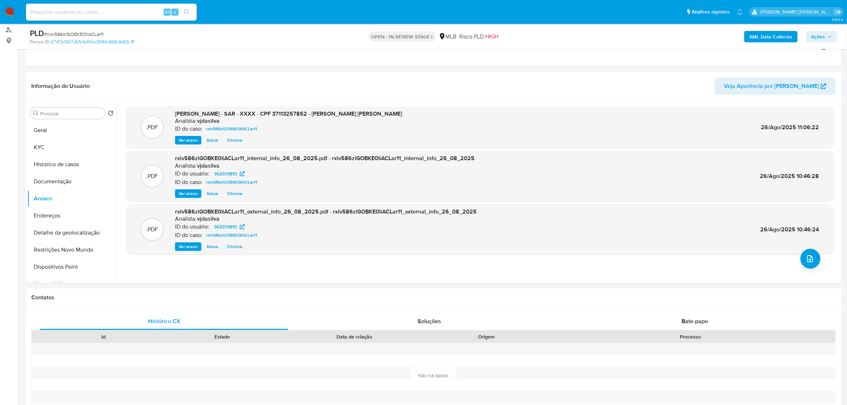
click at [569, 37] on span "Ações" at bounding box center [818, 36] width 14 height 11
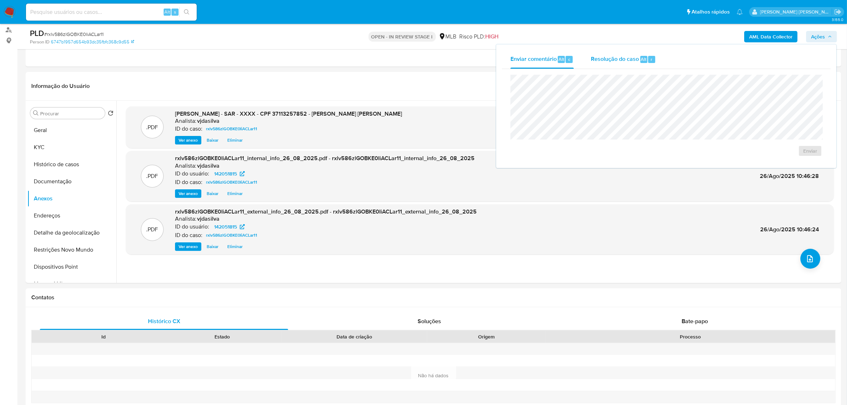
click at [569, 59] on span "Resolução do caso" at bounding box center [615, 59] width 48 height 8
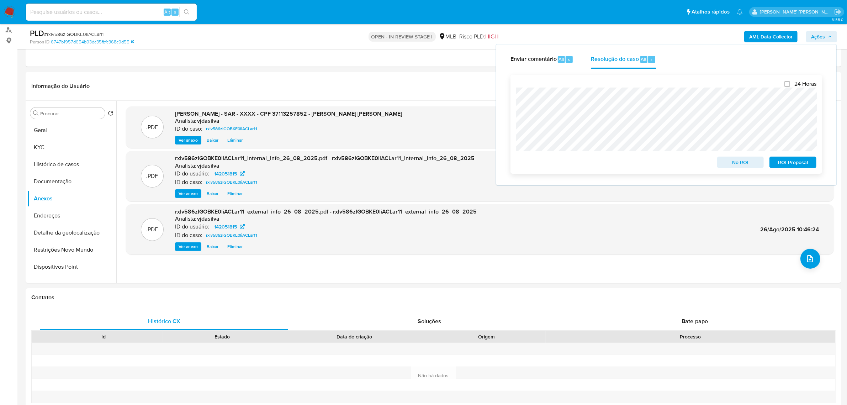
click at [569, 166] on span "ROI Proposal" at bounding box center [792, 162] width 37 height 10
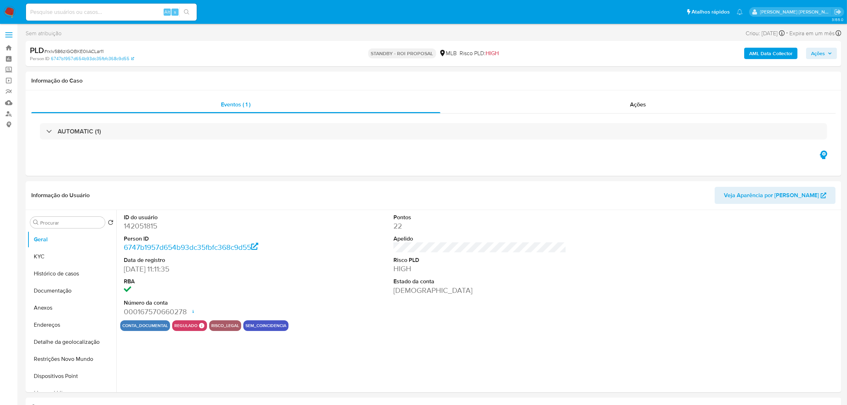
select select "10"
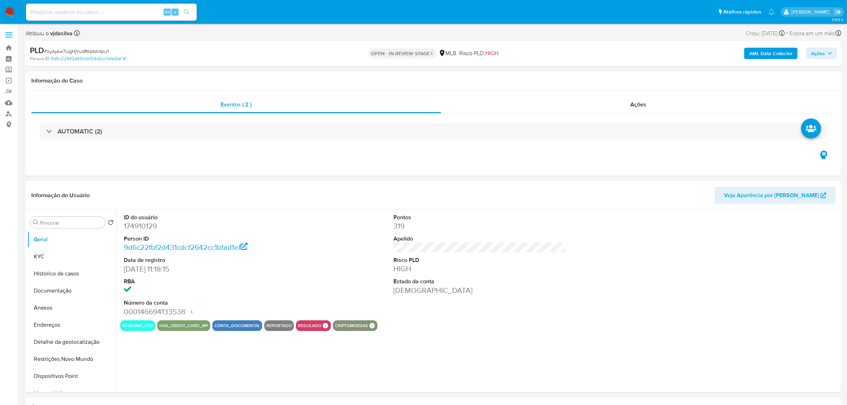
select select "10"
click at [569, 51] on b "AML Data Collector" at bounding box center [770, 53] width 43 height 11
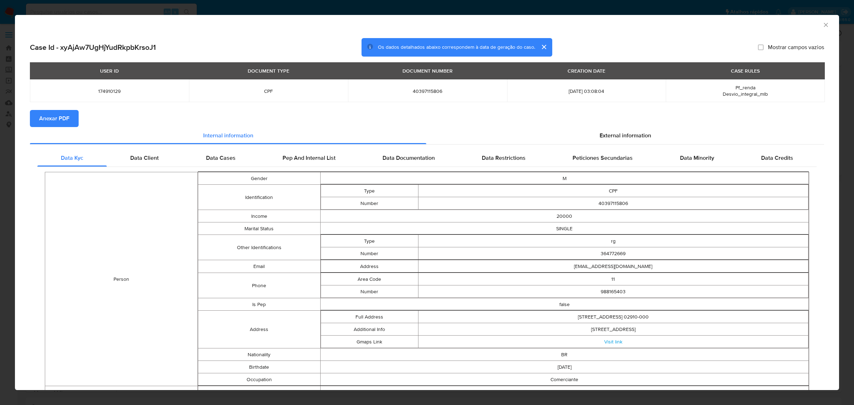
click at [70, 118] on button "Anexar PDF" at bounding box center [54, 118] width 49 height 17
click at [569, 26] on icon "Fechar a janela" at bounding box center [825, 25] width 4 height 4
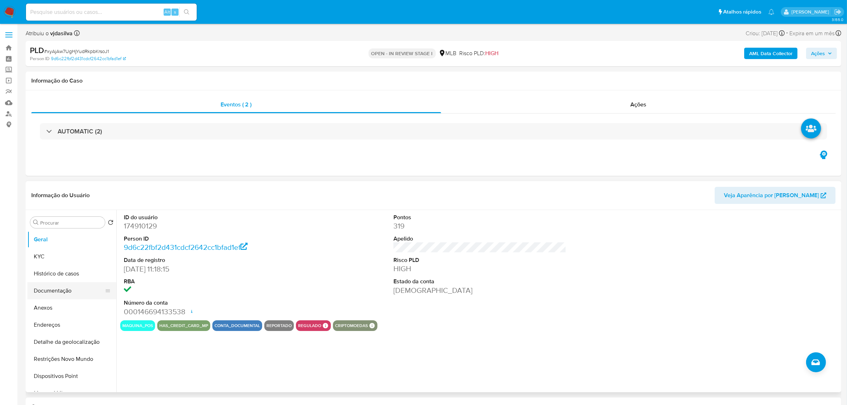
click at [54, 280] on button "Documentação" at bounding box center [68, 290] width 83 height 17
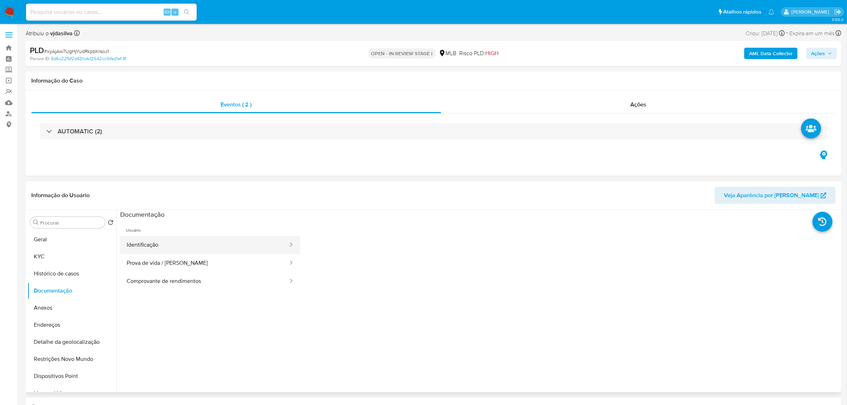
click at [212, 248] on button "Identificação" at bounding box center [204, 245] width 169 height 18
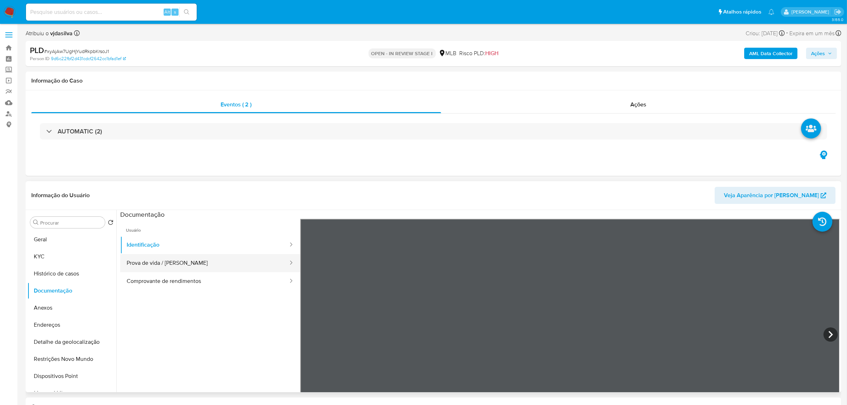
click at [211, 262] on button "Prova de vida / [PERSON_NAME]" at bounding box center [204, 263] width 169 height 18
click at [260, 280] on button "Comprovante de rendimentos" at bounding box center [204, 281] width 169 height 18
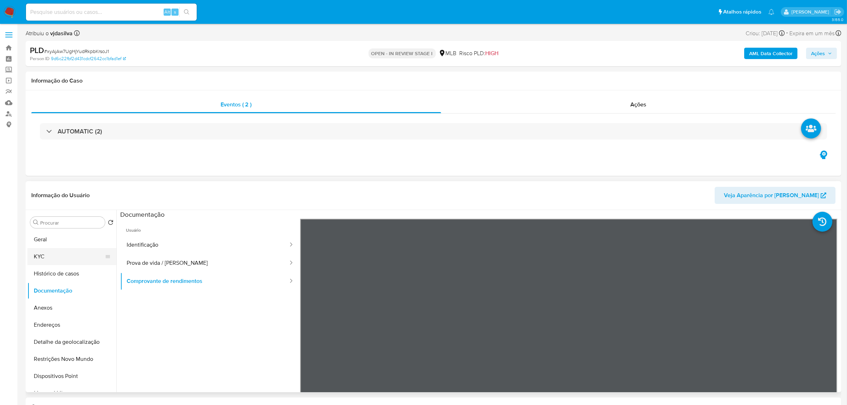
click at [72, 253] on button "KYC" at bounding box center [68, 256] width 83 height 17
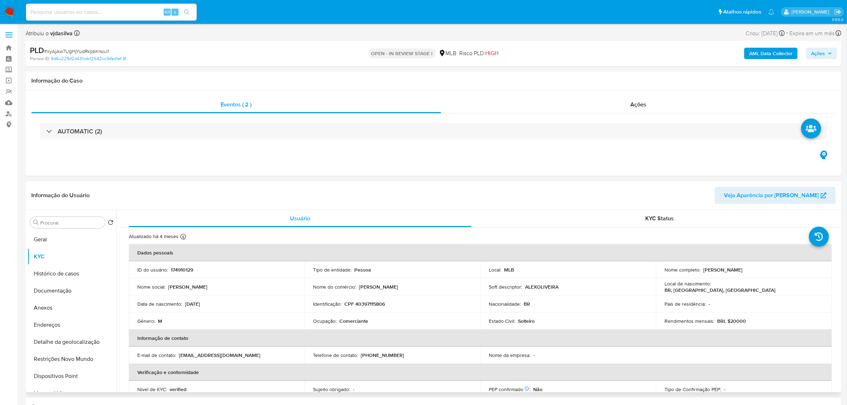
click at [357, 280] on p "Comerciante" at bounding box center [353, 321] width 29 height 6
copy div "Ocupação : Comerciante"
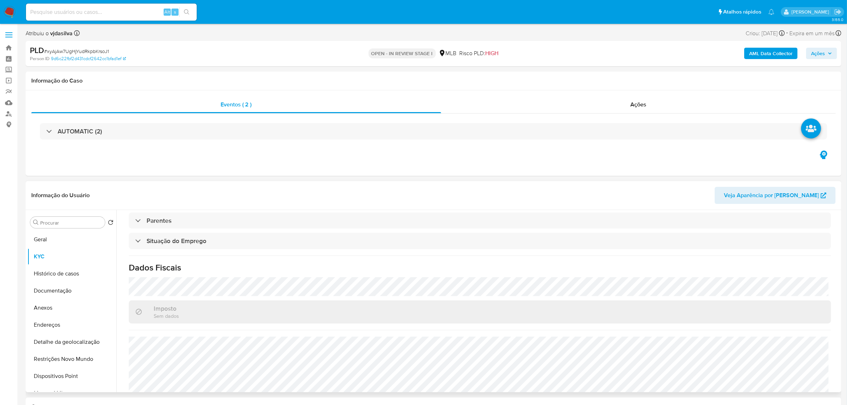
scroll to position [296, 0]
click at [66, 280] on button "Documentação" at bounding box center [68, 290] width 83 height 17
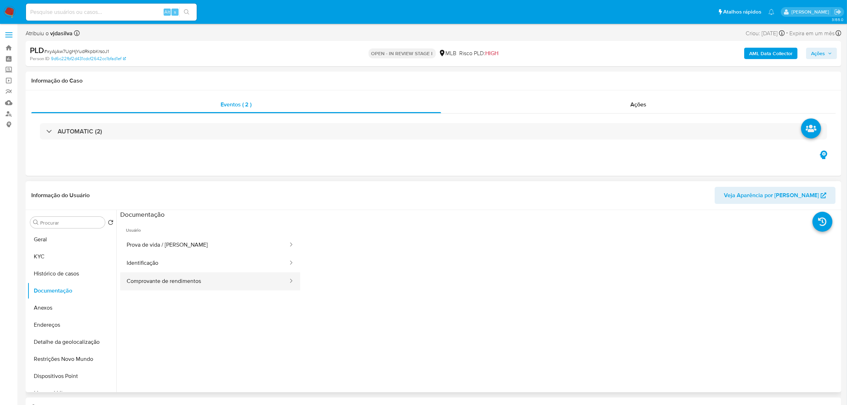
click at [221, 280] on button "Comprovante de rendimentos" at bounding box center [204, 281] width 169 height 18
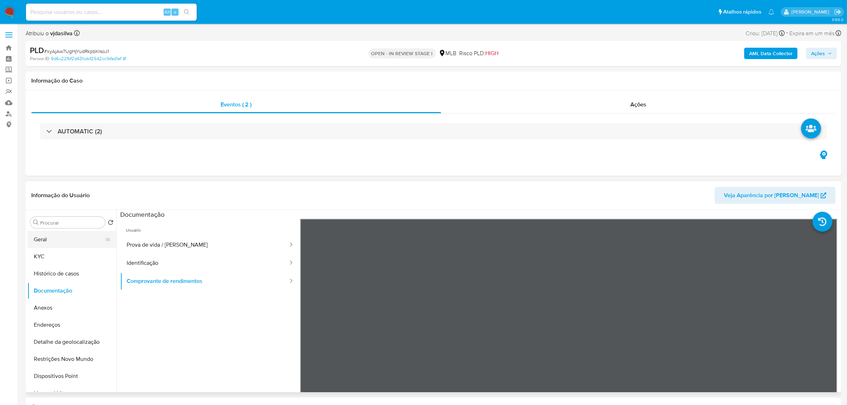
click at [43, 238] on button "Geral" at bounding box center [68, 239] width 83 height 17
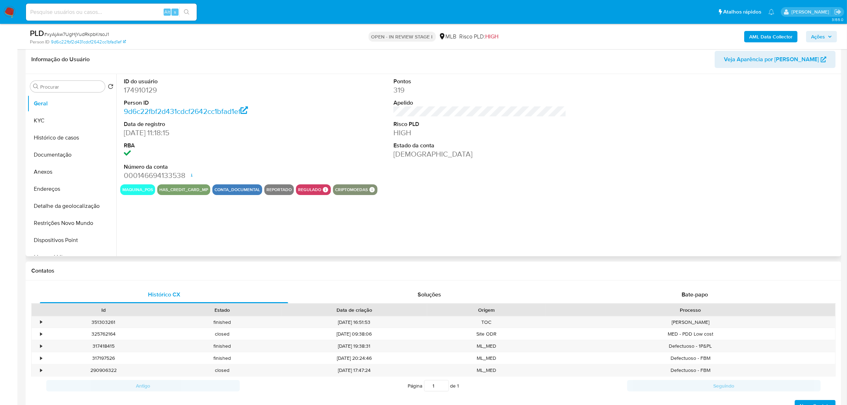
scroll to position [89, 0]
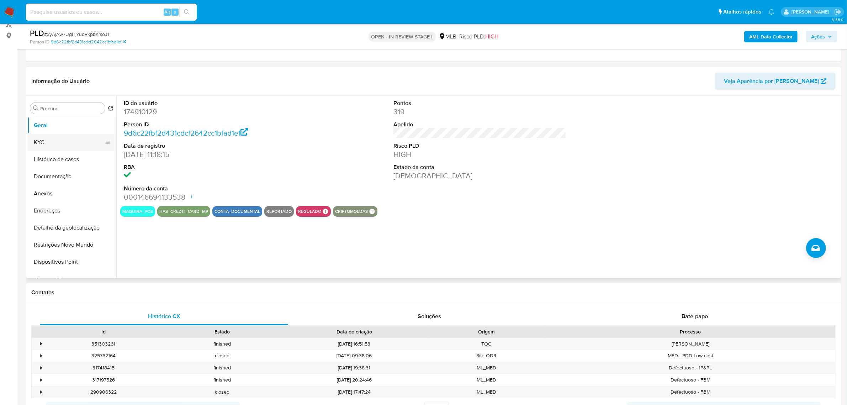
click at [37, 136] on button "KYC" at bounding box center [68, 142] width 83 height 17
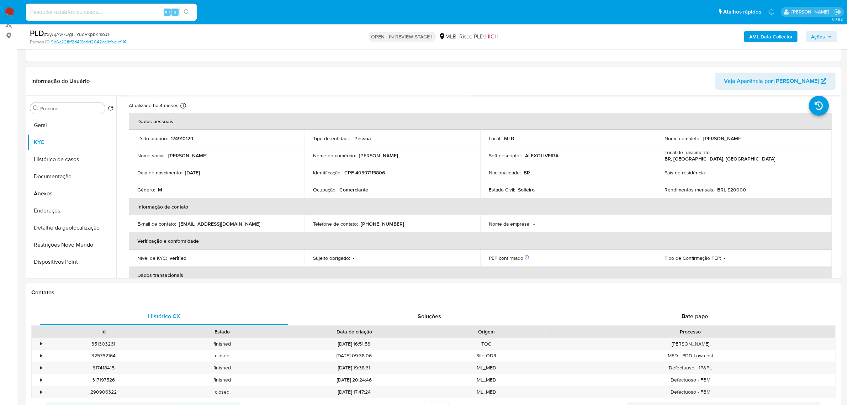
scroll to position [44, 0]
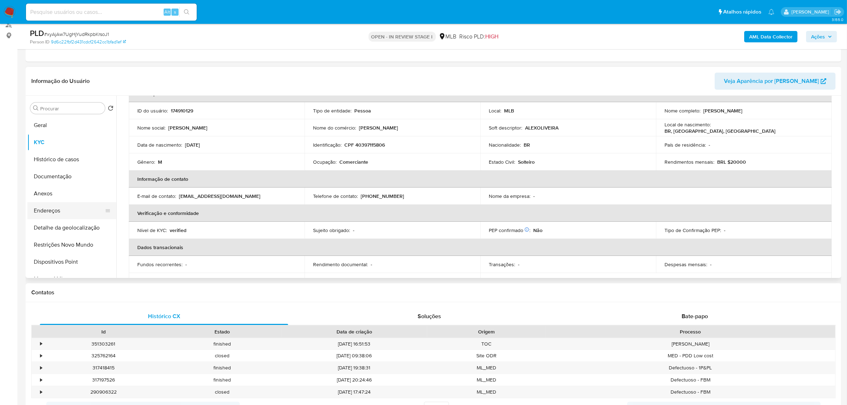
click at [75, 214] on button "Endereços" at bounding box center [68, 210] width 83 height 17
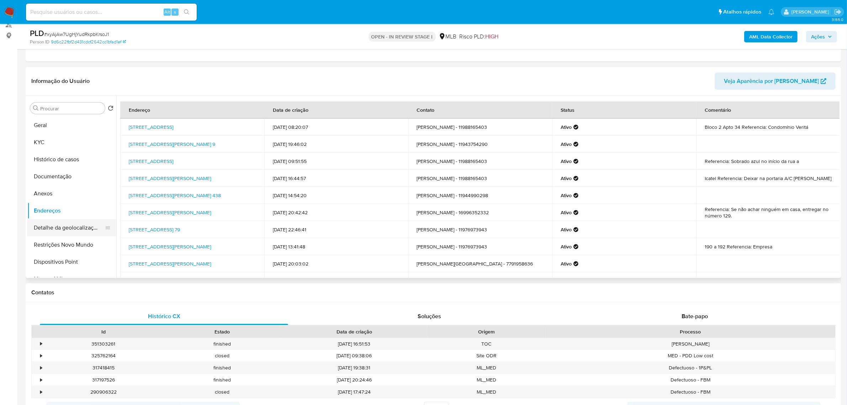
click at [76, 228] on button "Detalhe da geolocalização" at bounding box center [68, 227] width 83 height 17
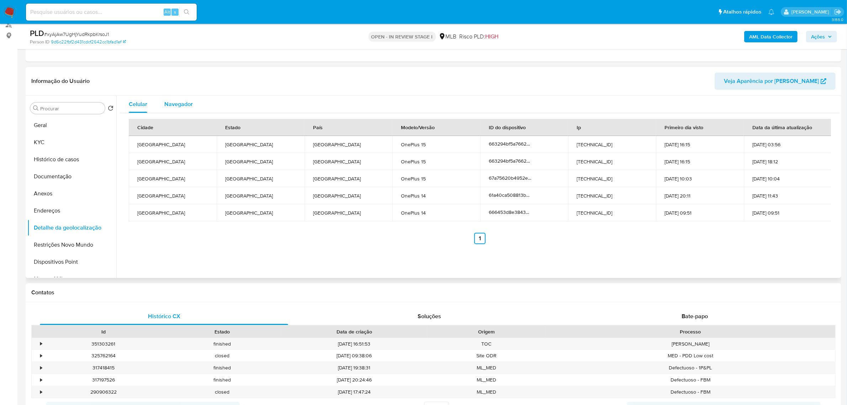
click at [179, 106] on span "Navegador" at bounding box center [178, 104] width 28 height 8
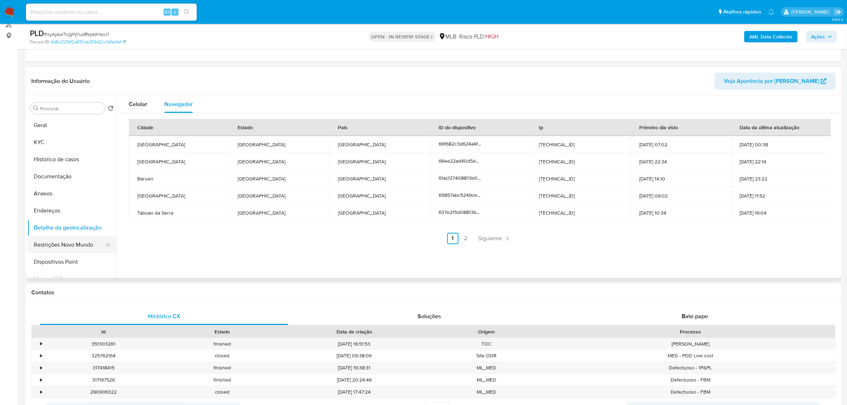
click at [77, 245] on button "Restrições Novo Mundo" at bounding box center [68, 244] width 83 height 17
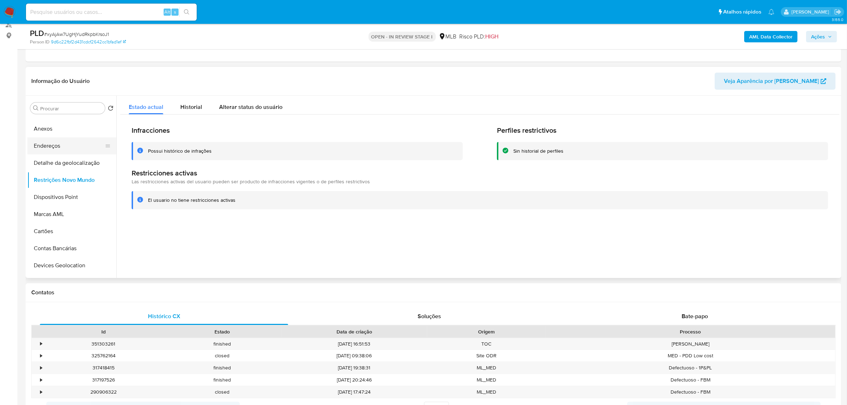
scroll to position [44, 0]
click at [70, 182] on button "Detalhe da geolocalização" at bounding box center [68, 183] width 83 height 17
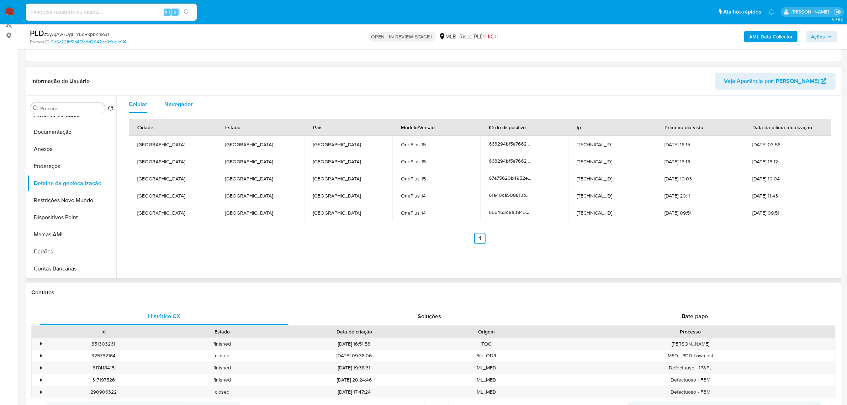
click at [174, 107] on span "Navegador" at bounding box center [178, 104] width 28 height 8
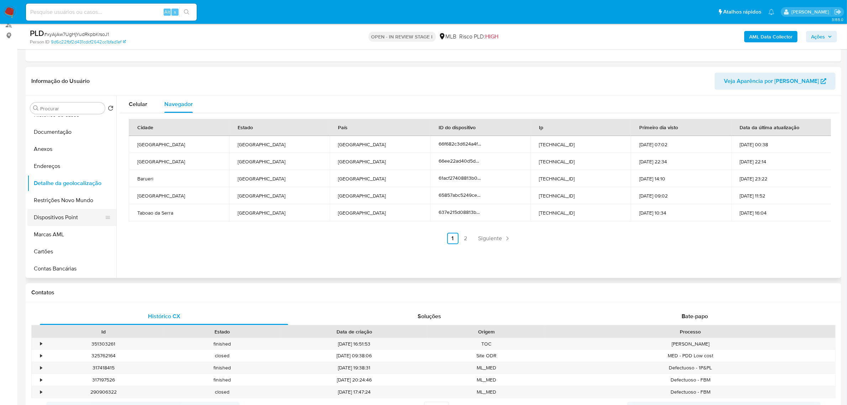
click at [63, 223] on button "Dispositivos Point" at bounding box center [68, 217] width 83 height 17
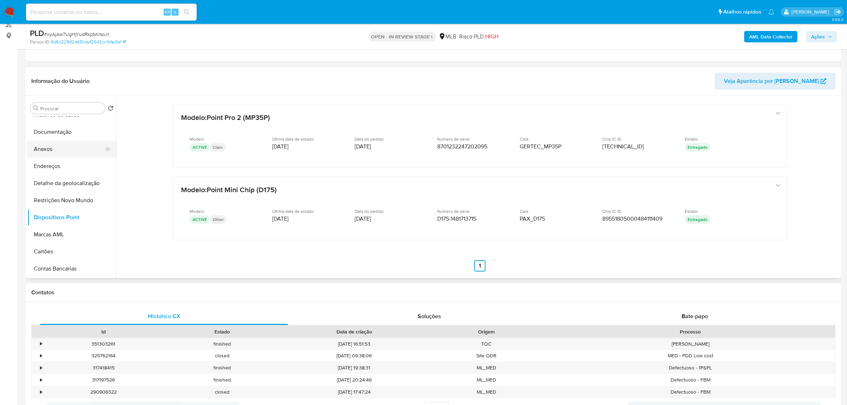
scroll to position [0, 0]
click at [63, 143] on button "KYC" at bounding box center [68, 142] width 83 height 17
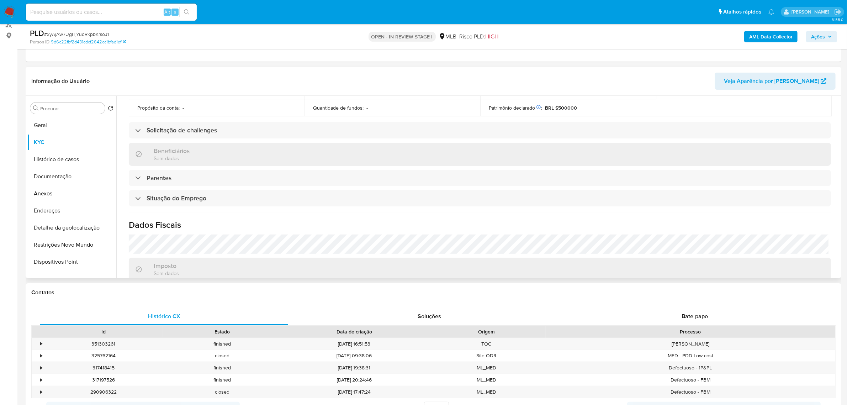
scroll to position [163, 0]
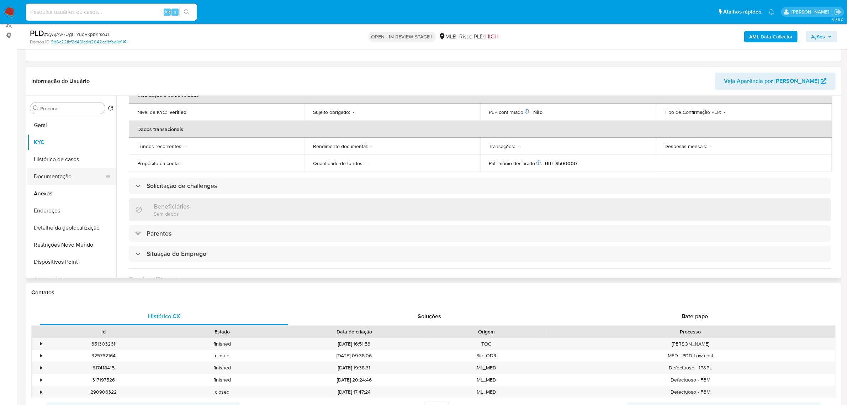
click at [61, 175] on button "Documentação" at bounding box center [68, 176] width 83 height 17
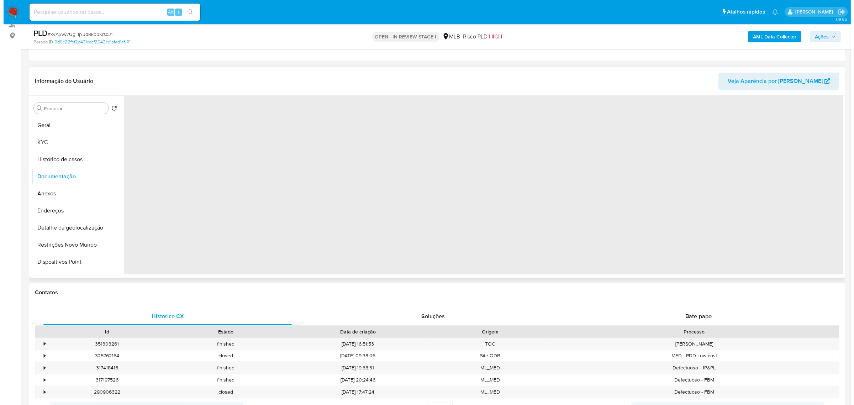
scroll to position [0, 0]
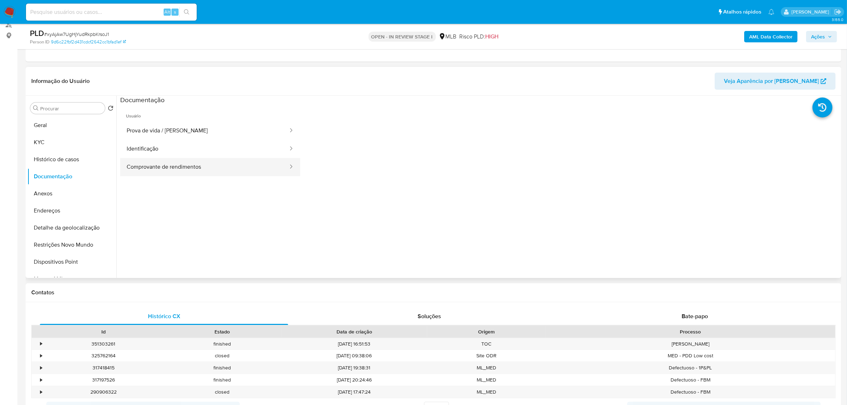
click at [192, 169] on button "Comprovante de rendimentos" at bounding box center [204, 167] width 169 height 18
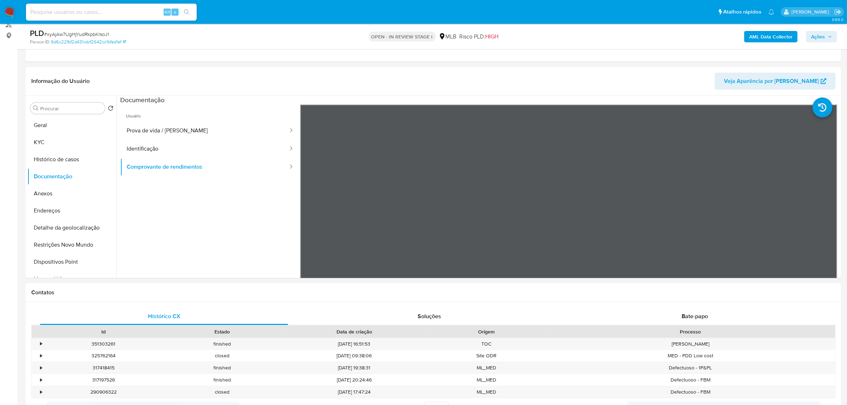
click at [569, 40] on b "AML Data Collector" at bounding box center [770, 36] width 43 height 11
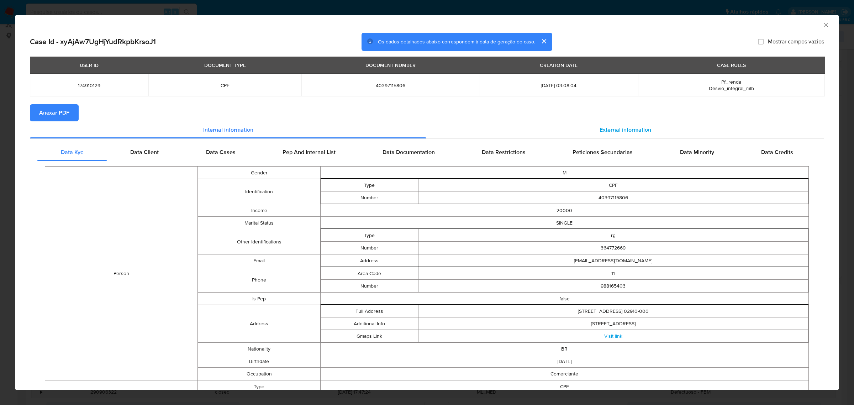
click at [569, 127] on span "External information" at bounding box center [625, 130] width 52 height 8
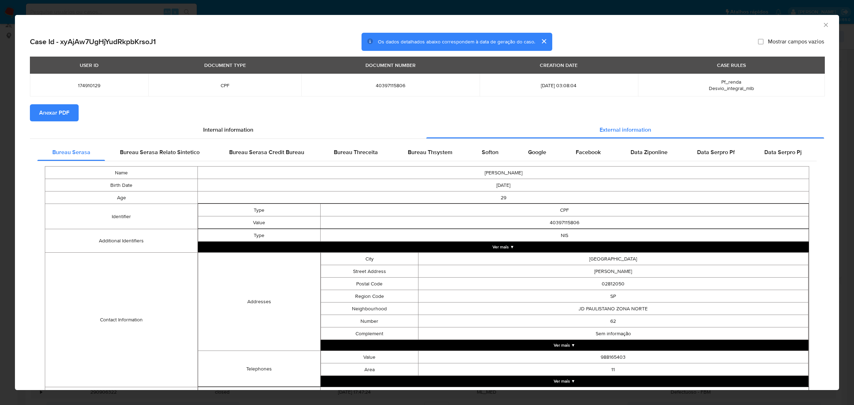
click at [480, 238] on td "NIS" at bounding box center [564, 235] width 488 height 12
click at [478, 241] on td "NIS" at bounding box center [564, 235] width 488 height 12
click at [478, 246] on button "Ver mais ▼" at bounding box center [503, 246] width 611 height 11
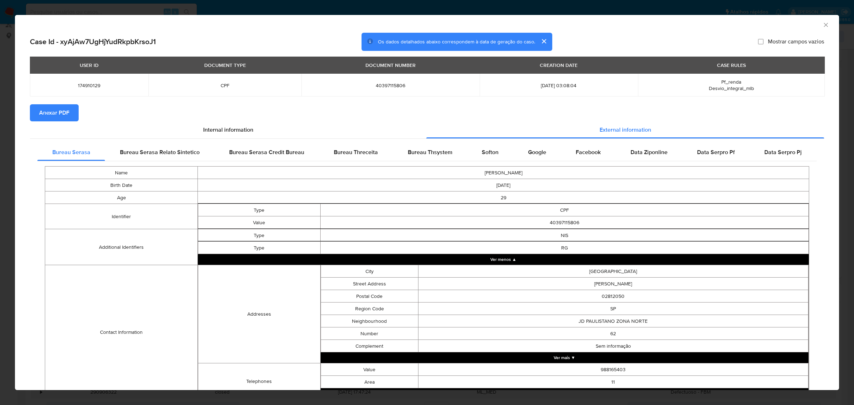
click at [568, 280] on button "Ver mais ▼" at bounding box center [564, 357] width 488 height 11
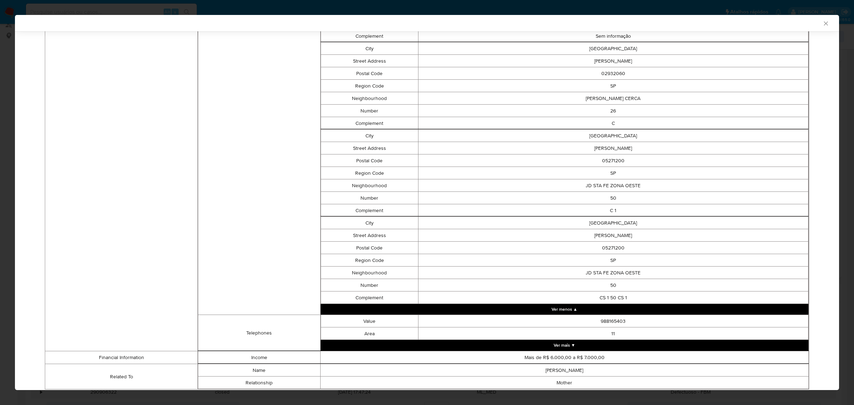
scroll to position [597, 0]
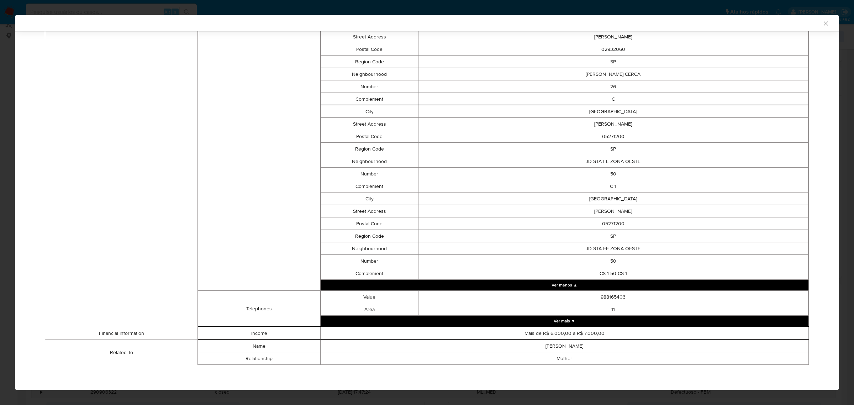
click at [569, 280] on button "Ver mais ▼" at bounding box center [564, 320] width 488 height 11
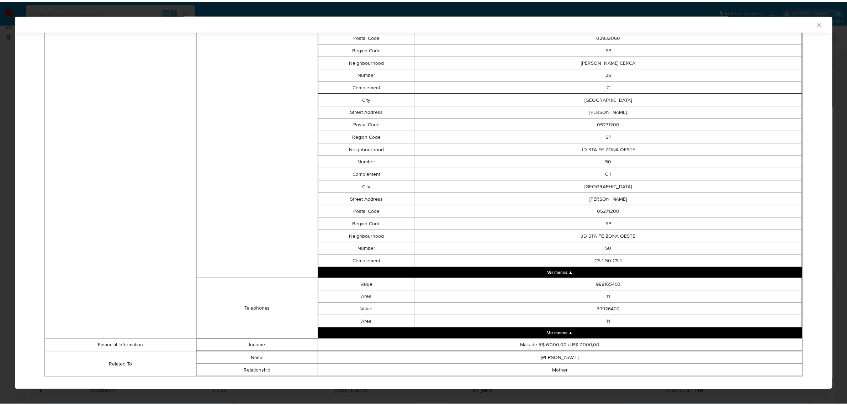
scroll to position [622, 0]
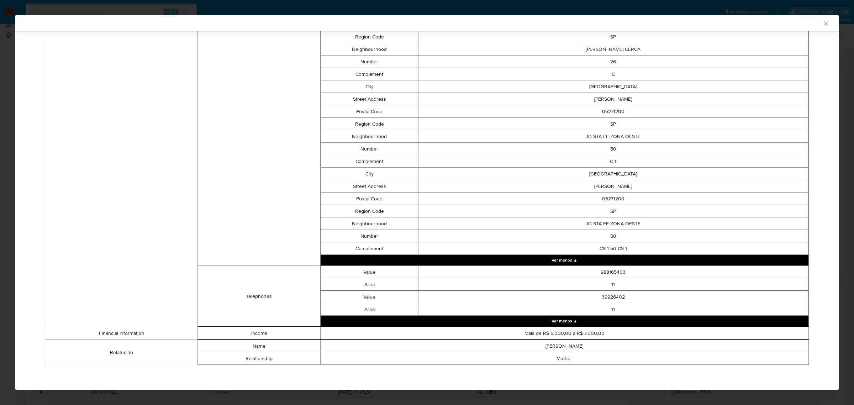
click at [569, 26] on icon "Fechar a janela" at bounding box center [825, 23] width 7 height 7
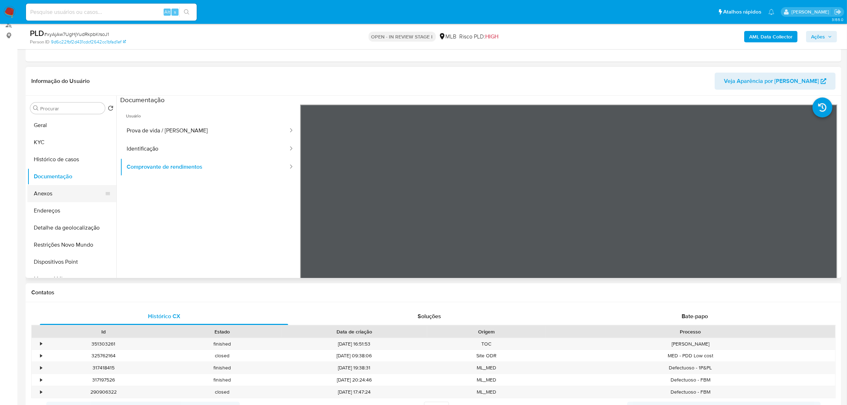
click at [82, 190] on button "Anexos" at bounding box center [68, 193] width 83 height 17
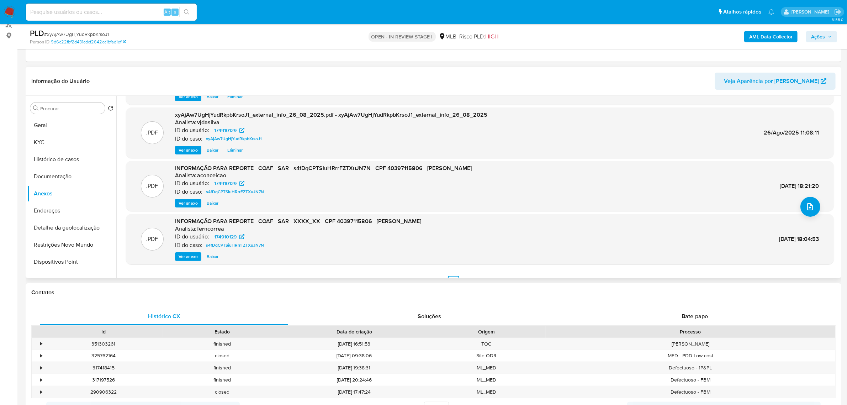
scroll to position [59, 0]
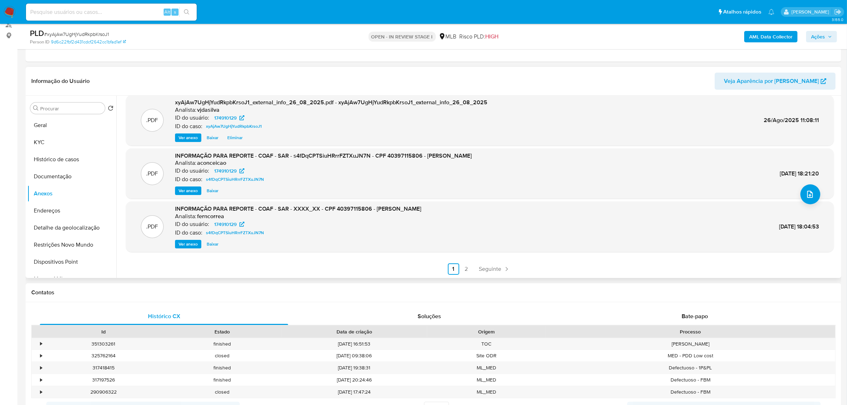
click at [569, 230] on div ".PDF INFORMAÇÃO PARA REPORTE - COAF - SAR - XXXX_XX - CPF 40397115806 - ALEXMAR…" at bounding box center [479, 226] width 701 height 43
drag, startPoint x: 759, startPoint y: 228, endPoint x: 792, endPoint y: 225, distance: 33.6
click at [569, 225] on div ".PDF INFORMAÇÃO PARA REPORTE - COAF - SAR - XXXX_XX - CPF 40397115806 - ALEXMAR…" at bounding box center [479, 226] width 701 height 43
copy span "04/Jan/2024"
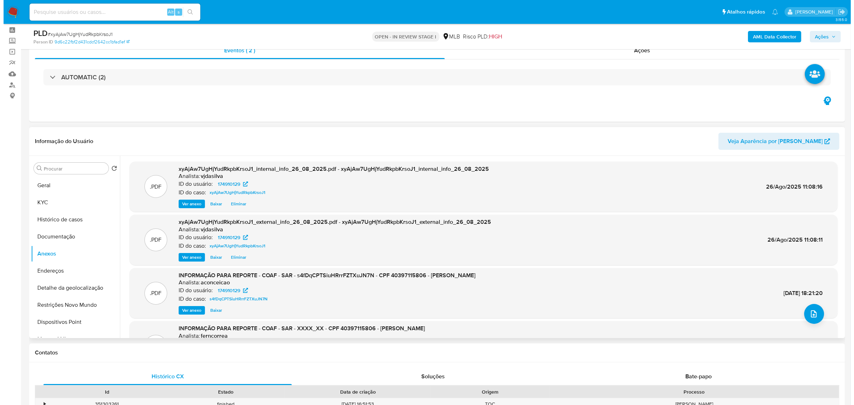
scroll to position [44, 0]
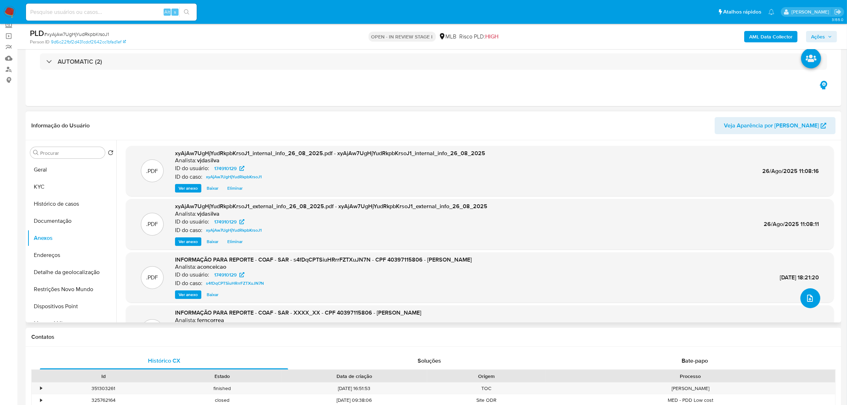
click at [569, 280] on button "upload-file" at bounding box center [810, 298] width 20 height 20
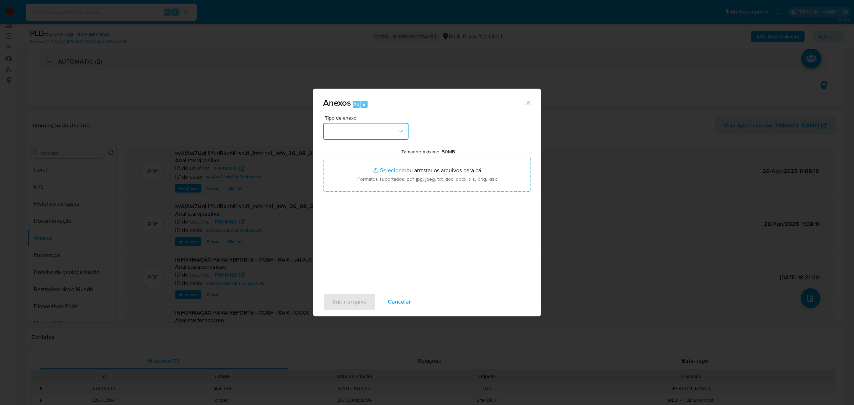
click at [374, 127] on button "button" at bounding box center [365, 131] width 85 height 17
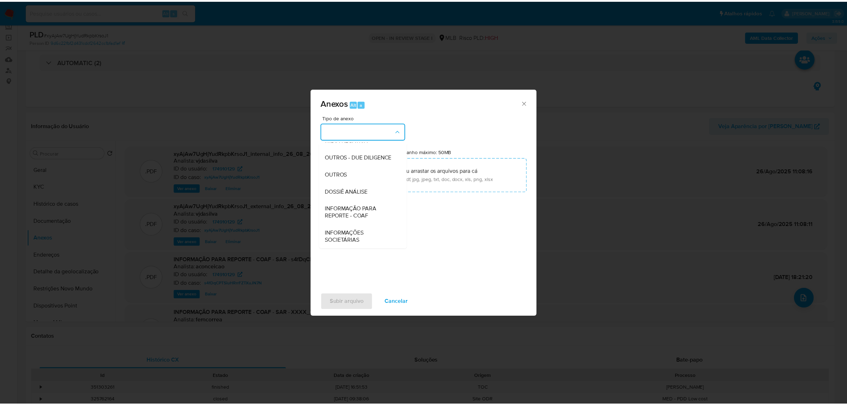
scroll to position [109, 0]
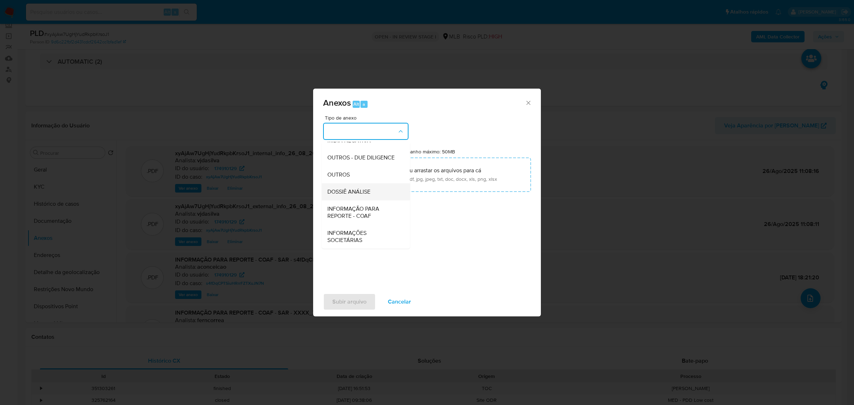
click at [362, 188] on span "DOSSIÊ ANÁLISE" at bounding box center [348, 191] width 43 height 7
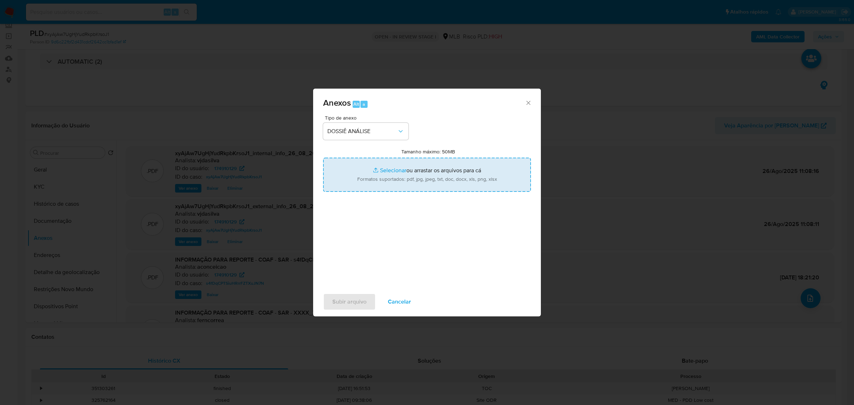
type input "C:\fakepath\SAR - XXXX - CPF 40397115806 - ALEXMAR FRANCA OLIVEIRA (3).pdf"
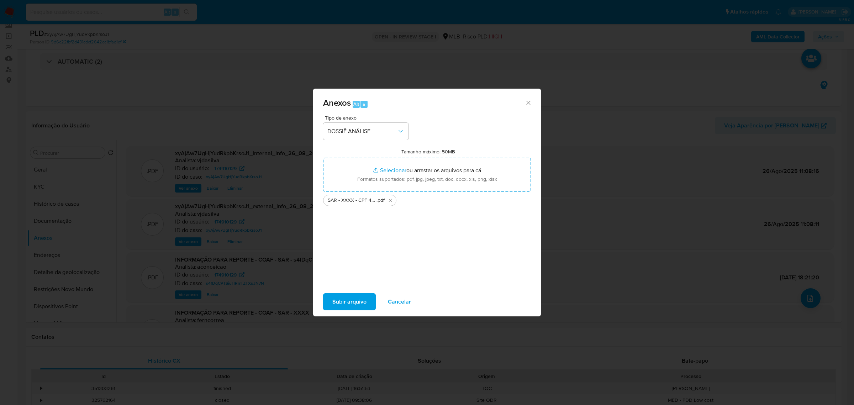
click at [338, 280] on span "Subir arquivo" at bounding box center [349, 302] width 34 height 16
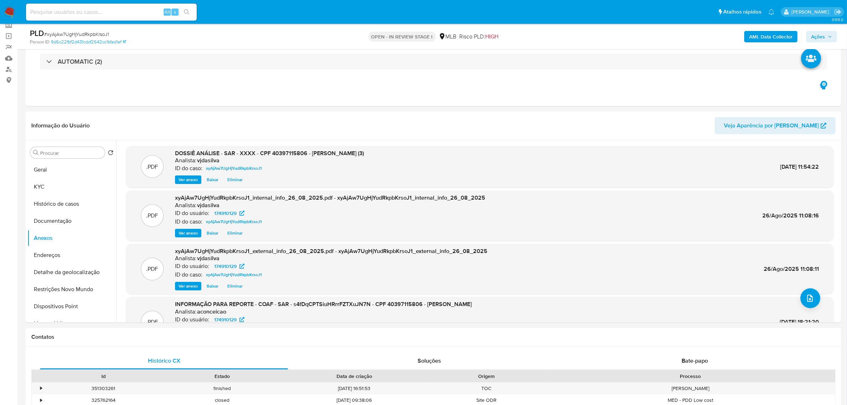
click at [569, 38] on span "Ações" at bounding box center [818, 36] width 14 height 11
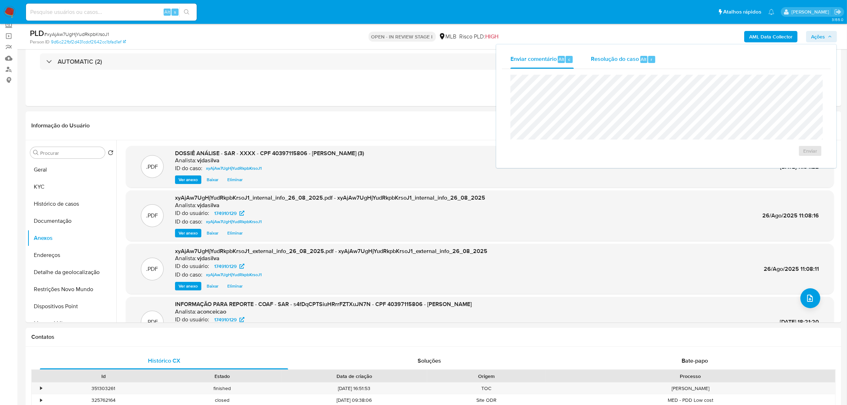
click at [569, 57] on span "Resolução do caso" at bounding box center [615, 59] width 48 height 8
click at [569, 164] on span "ROI Proposal" at bounding box center [792, 162] width 37 height 10
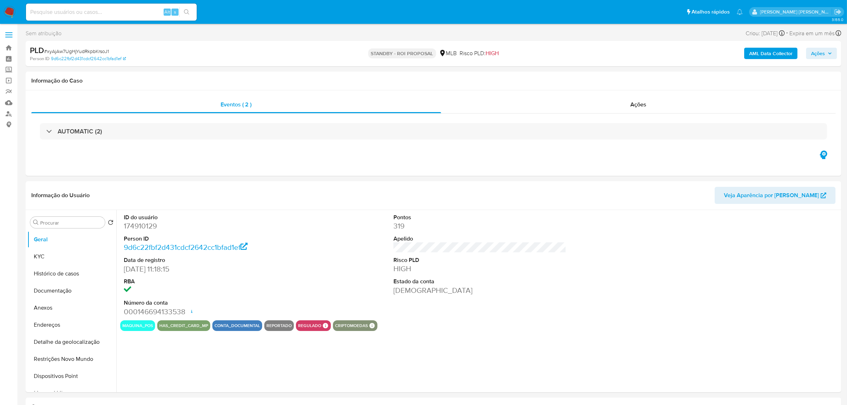
select select "10"
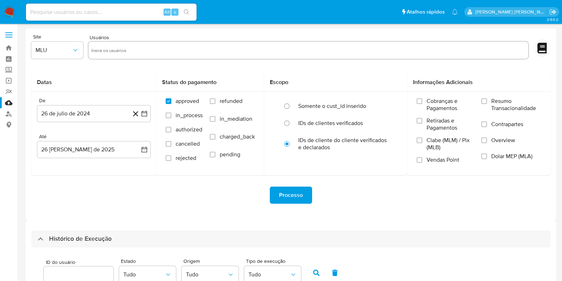
select select "10"
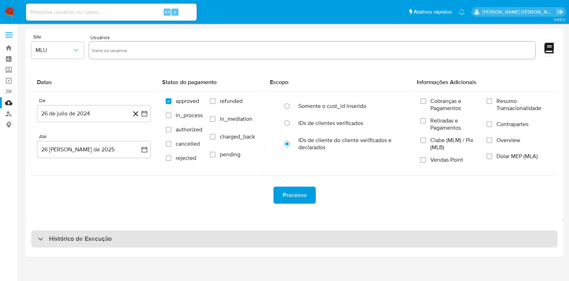
click at [73, 236] on h3 "Histórico de Execução" at bounding box center [80, 238] width 63 height 9
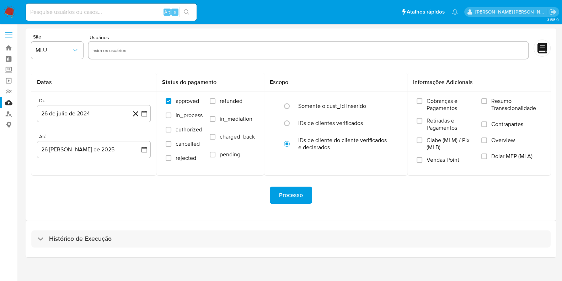
select select "10"
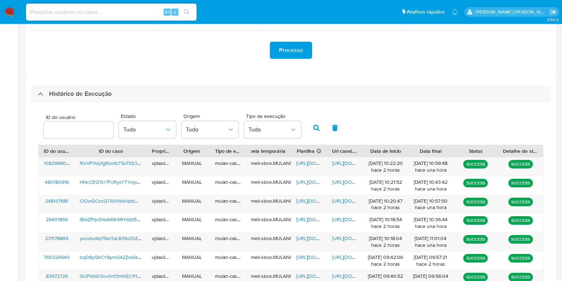
scroll to position [222, 0]
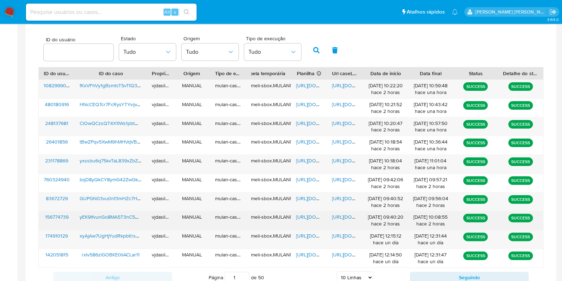
click at [337, 214] on span "[URL][DOMAIN_NAME]" at bounding box center [356, 216] width 49 height 7
click at [309, 217] on span "[URL][DOMAIN_NAME]" at bounding box center [320, 216] width 49 height 7
click at [122, 216] on span "yEK9lfvunGo8MA5T3nC5Bzy3" at bounding box center [113, 216] width 67 height 7
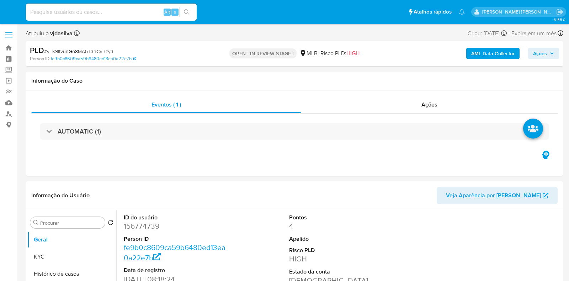
select select "10"
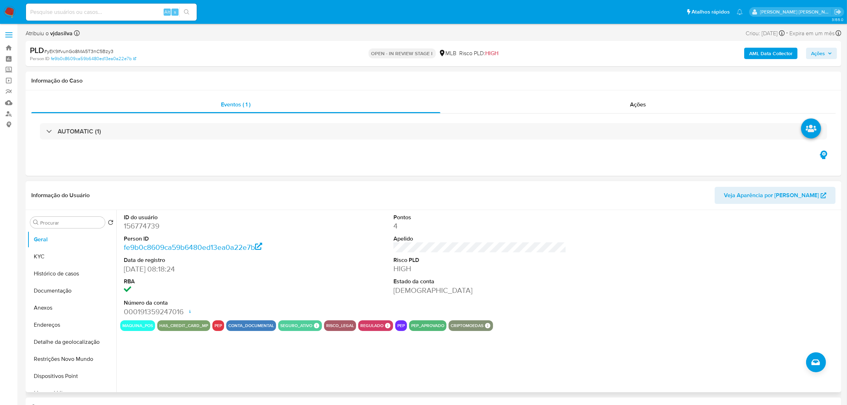
scroll to position [44, 0]
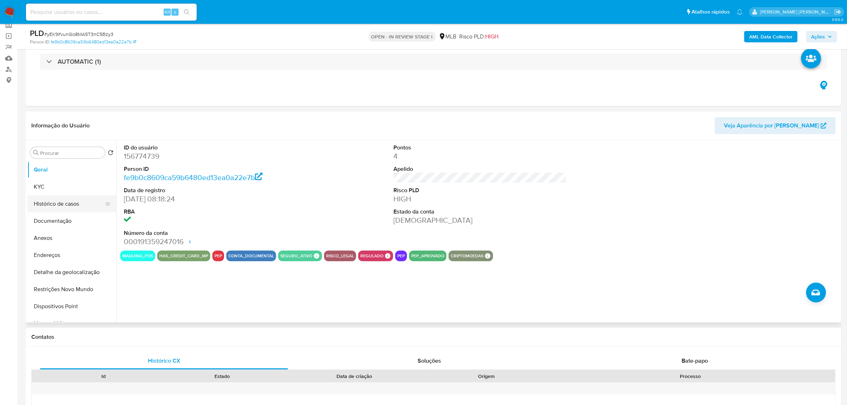
click at [74, 203] on button "Histórico de casos" at bounding box center [68, 203] width 83 height 17
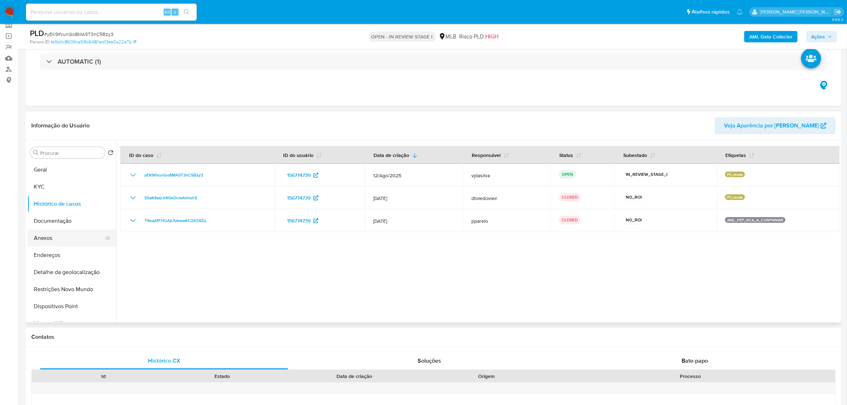
click at [59, 239] on button "Anexos" at bounding box center [68, 237] width 83 height 17
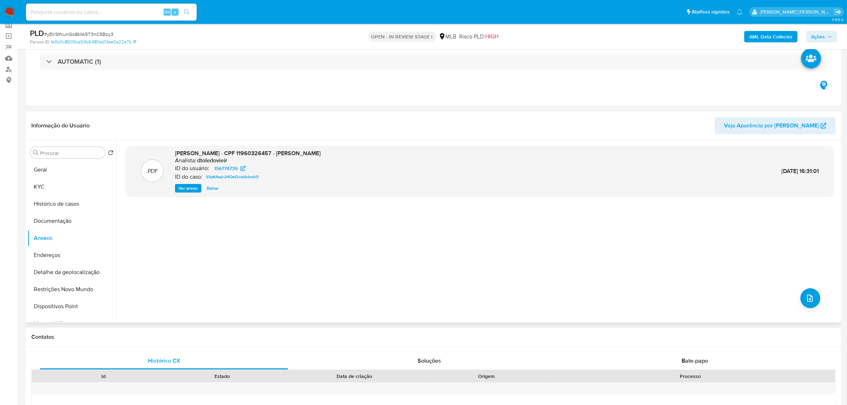
click at [191, 190] on span "Ver anexo" at bounding box center [188, 188] width 19 height 7
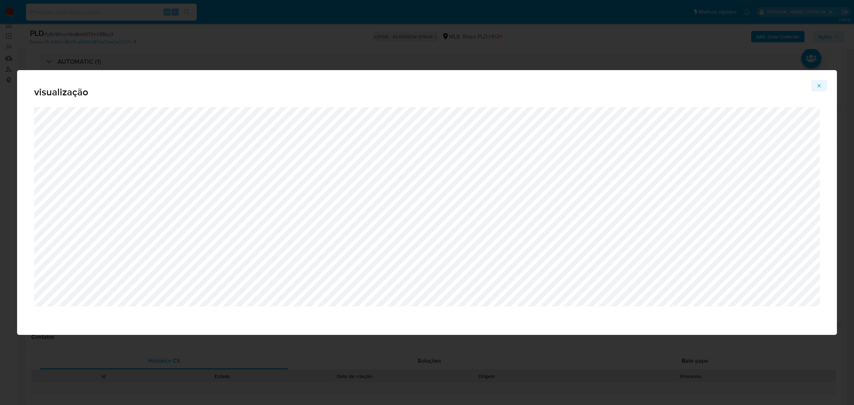
click at [569, 87] on icon "Attachment preview" at bounding box center [819, 86] width 6 height 6
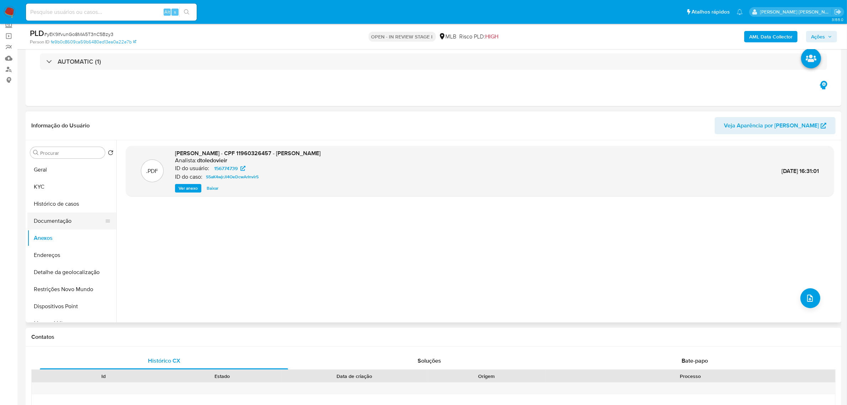
click at [60, 216] on button "Documentação" at bounding box center [68, 220] width 83 height 17
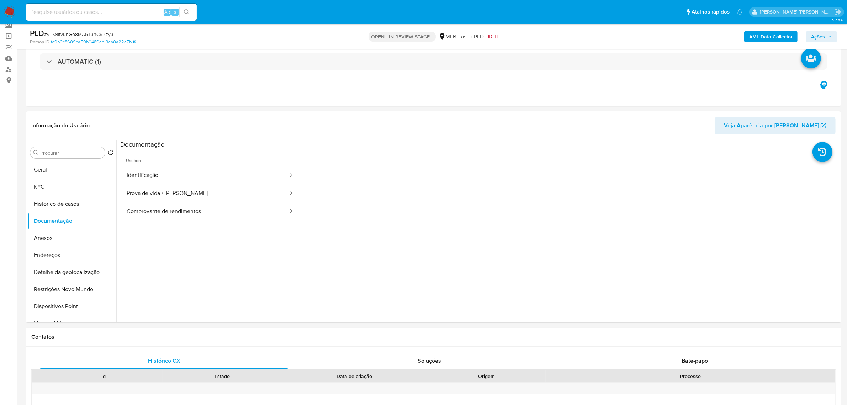
click at [221, 159] on span "Usuário" at bounding box center [210, 157] width 180 height 17
click at [215, 172] on button "Identificação" at bounding box center [204, 175] width 169 height 18
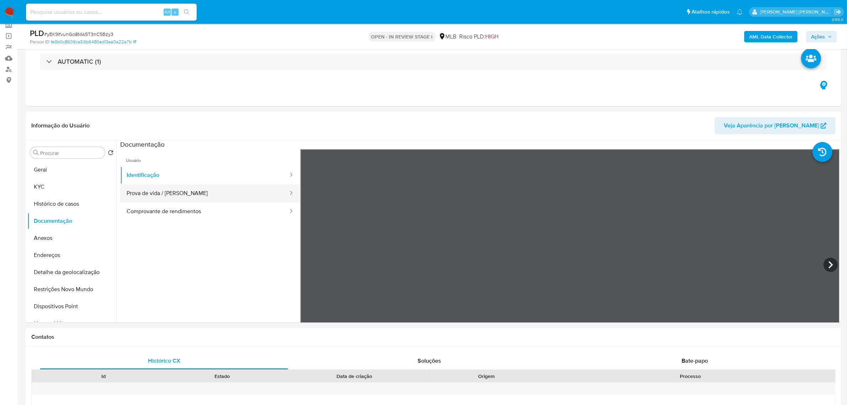
click at [171, 190] on button "Prova de vida / [PERSON_NAME]" at bounding box center [204, 193] width 169 height 18
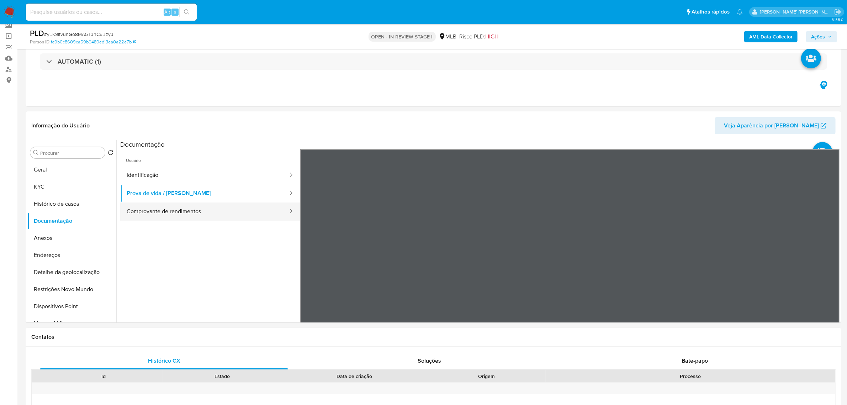
click at [173, 216] on button "Comprovante de rendimentos" at bounding box center [204, 211] width 169 height 18
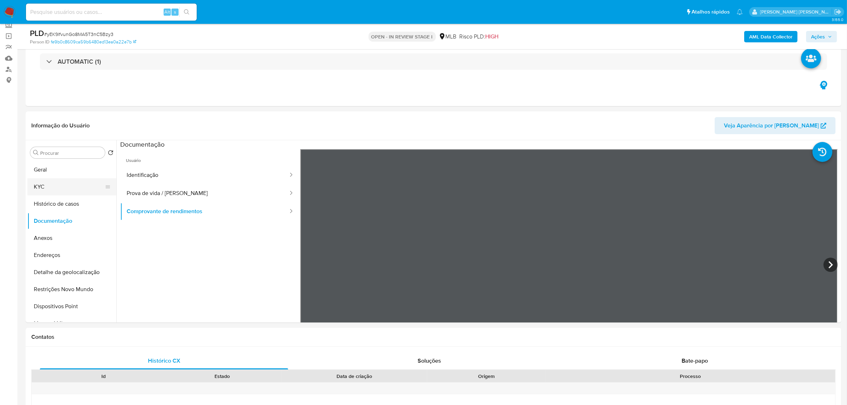
click at [47, 188] on button "KYC" at bounding box center [68, 186] width 83 height 17
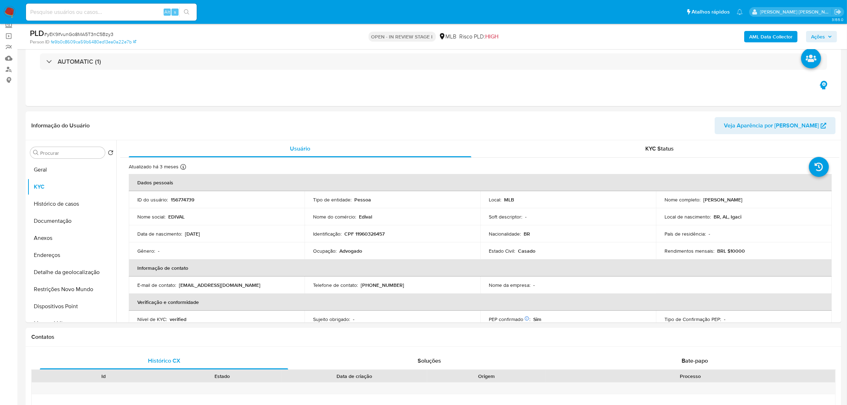
click at [341, 254] on td "Ocupação : Advogado" at bounding box center [392, 250] width 176 height 17
copy div "Ocupação : Advogado"
click at [80, 221] on button "Documentação" at bounding box center [68, 220] width 83 height 17
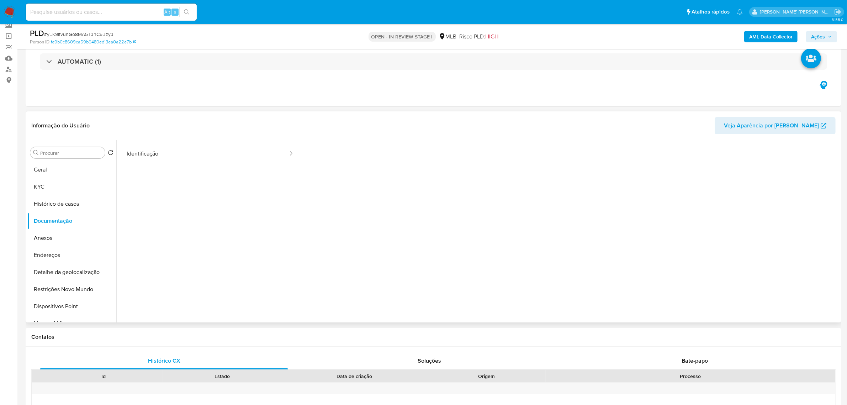
scroll to position [0, 0]
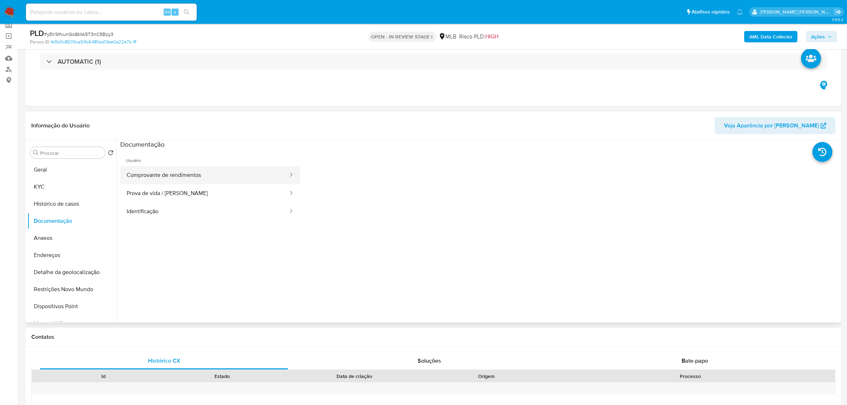
click at [203, 166] on button "Comprovante de rendimentos" at bounding box center [204, 175] width 169 height 18
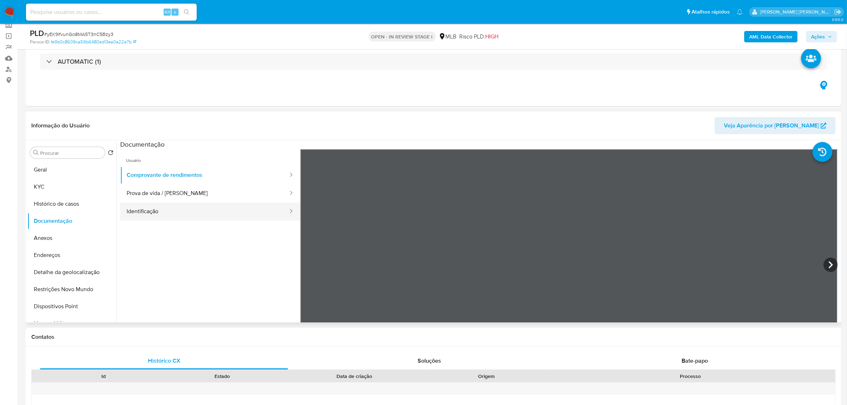
click at [143, 209] on button "Identificação" at bounding box center [204, 211] width 169 height 18
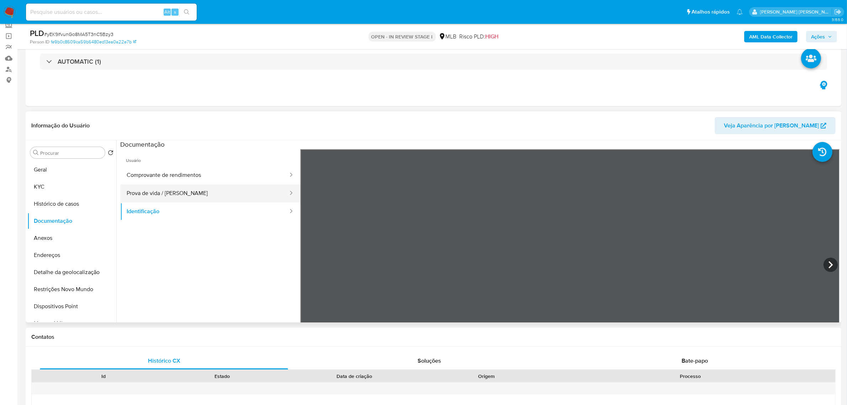
click at [208, 195] on button "Prova de vida / [PERSON_NAME]" at bounding box center [204, 193] width 169 height 18
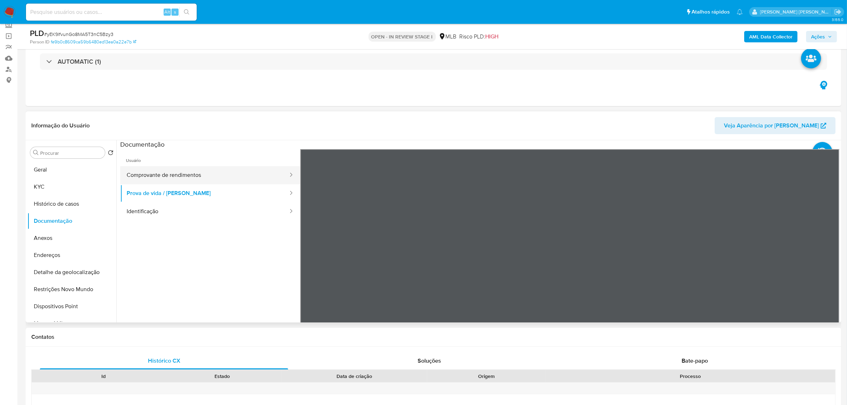
click at [204, 173] on button "Comprovante de rendimentos" at bounding box center [204, 175] width 169 height 18
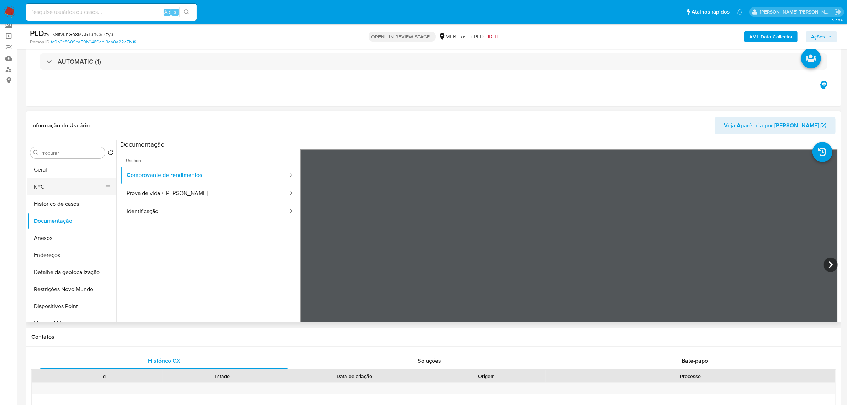
click at [54, 189] on button "KYC" at bounding box center [68, 186] width 83 height 17
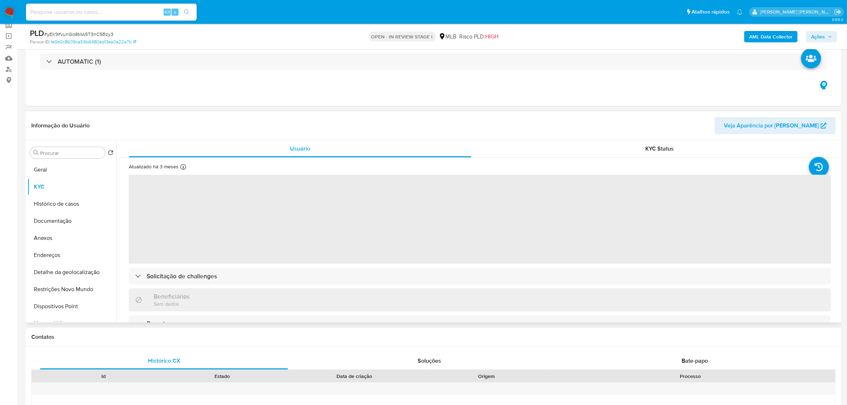
scroll to position [44, 0]
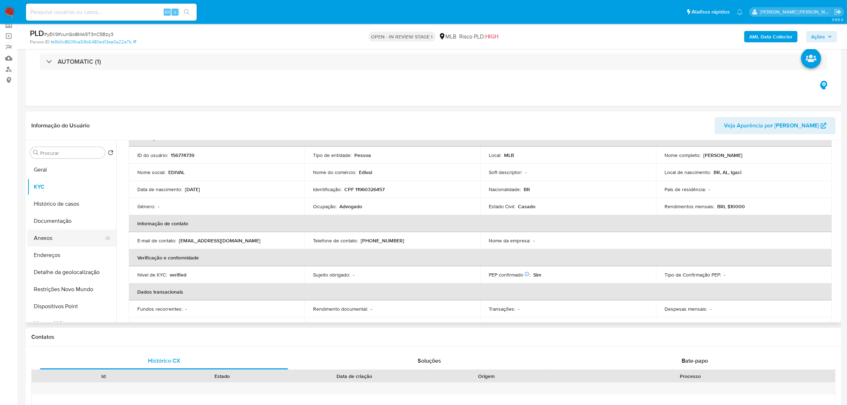
click at [74, 232] on button "Anexos" at bounding box center [68, 237] width 83 height 17
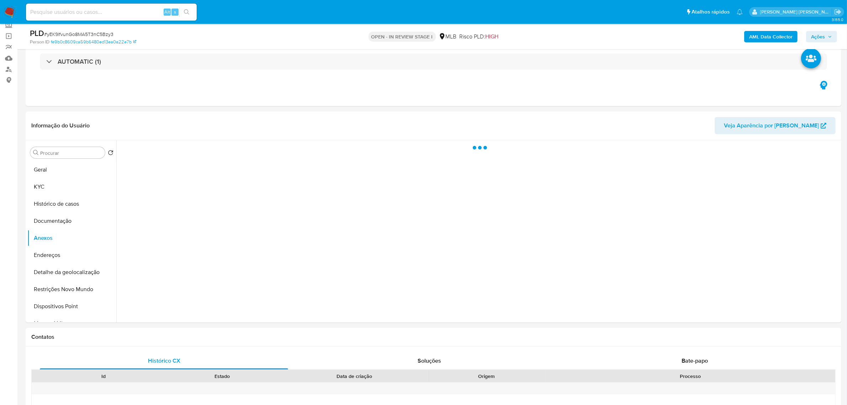
scroll to position [0, 0]
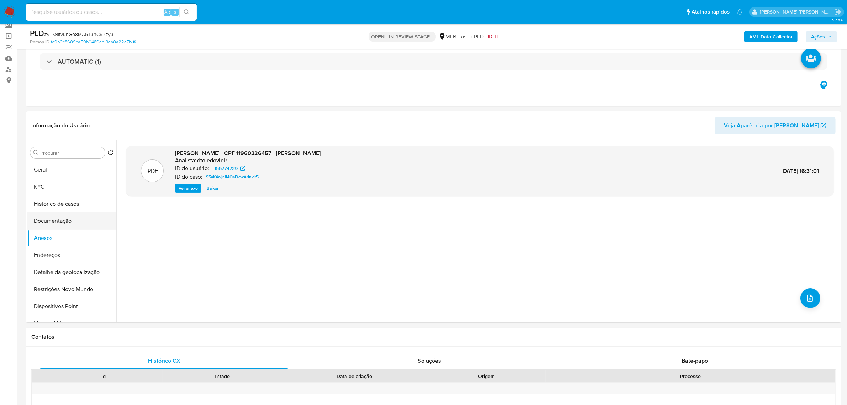
click at [56, 221] on button "Documentação" at bounding box center [68, 220] width 83 height 17
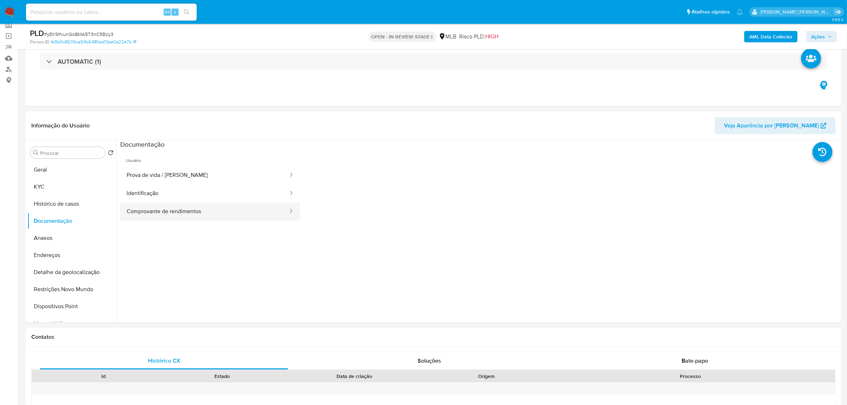
click at [254, 216] on button "Comprovante de rendimentos" at bounding box center [204, 211] width 169 height 18
